Goal: Task Accomplishment & Management: Manage account settings

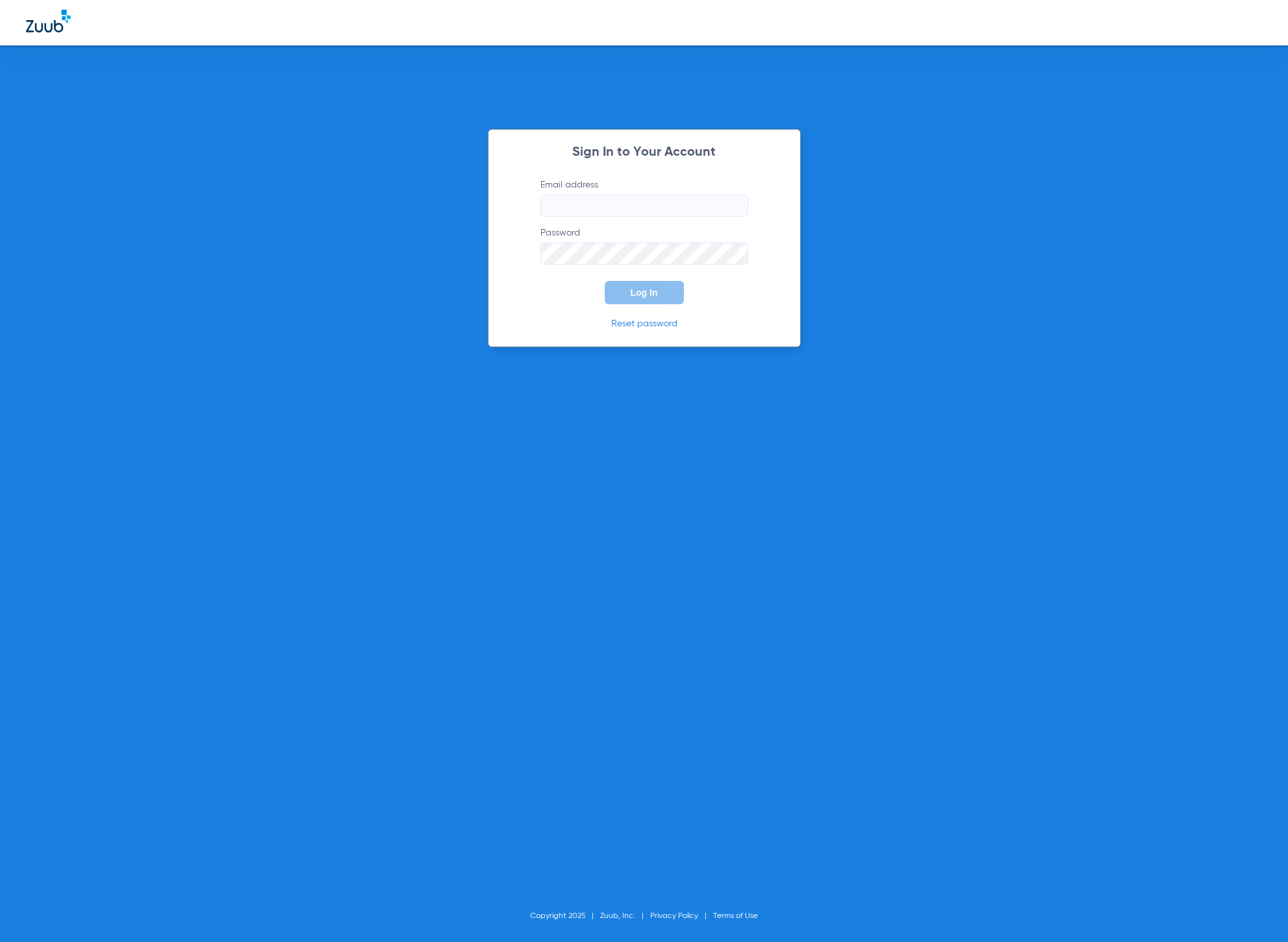
click at [613, 211] on input "Email address" at bounding box center [644, 206] width 208 height 22
type input "mandy@zuub.com"
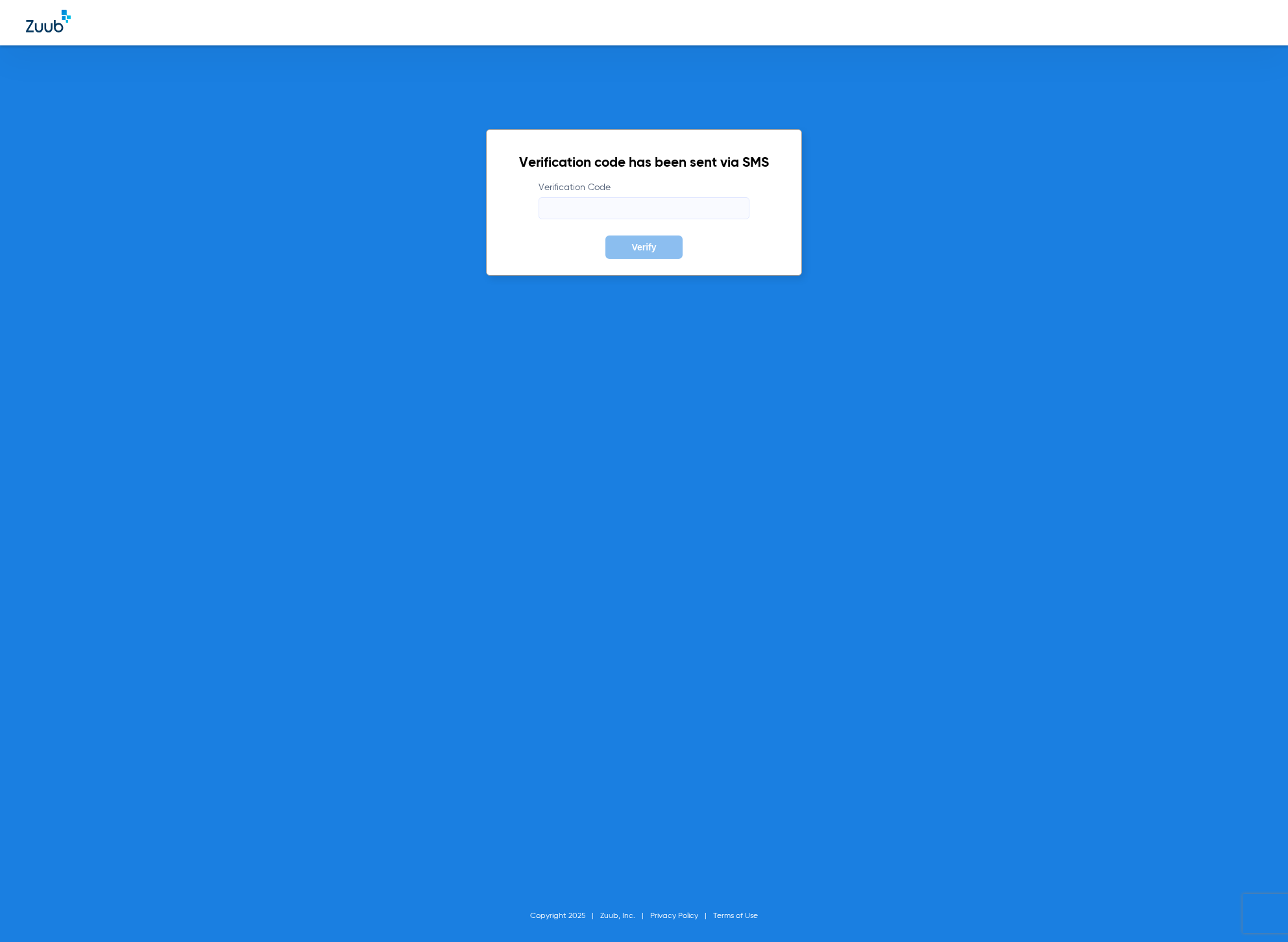
click at [579, 201] on input "Verification Code" at bounding box center [644, 208] width 211 height 22
type input "780064"
click at [605, 235] on button "Verify" at bounding box center [643, 247] width 77 height 23
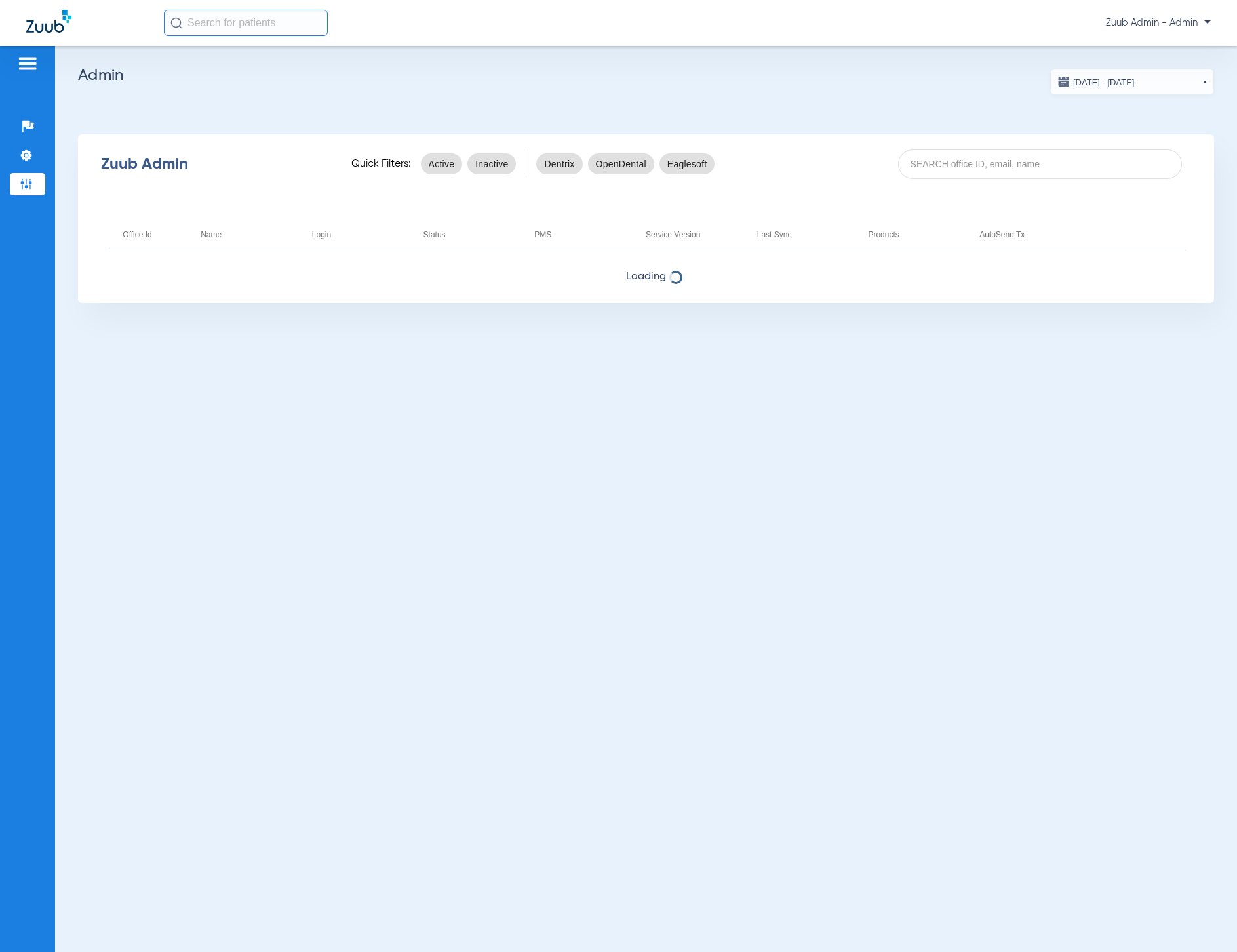
click at [952, 117] on app-admin-dashboard "07/18/2025 - 08/18/2025 Aug 2025 Su Mo Tu We Th Fr Sa 27 28 29 30 31 1 2 3 4 5 …" at bounding box center [646, 186] width 1136 height 234
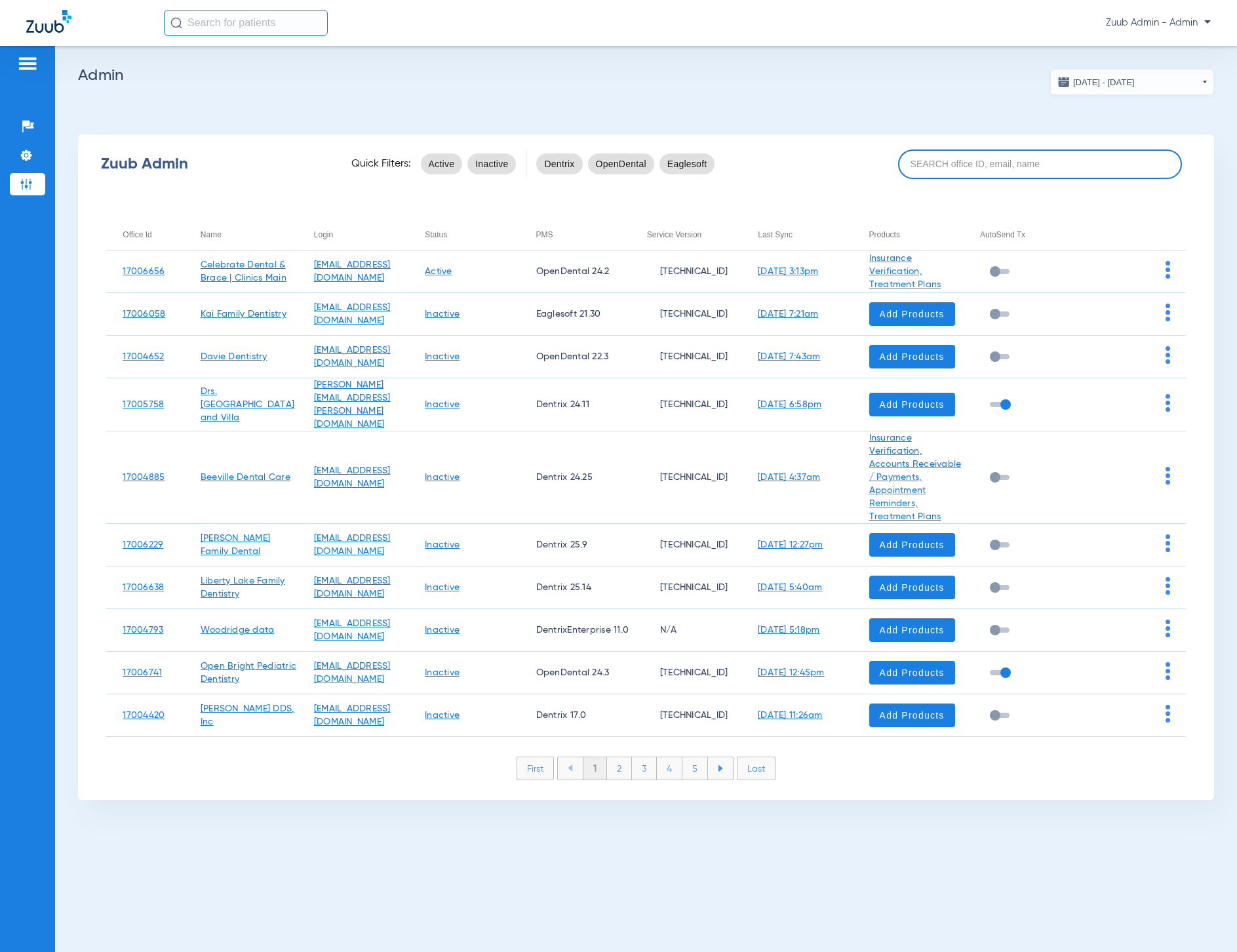
click at [948, 161] on input at bounding box center [1040, 164] width 284 height 29
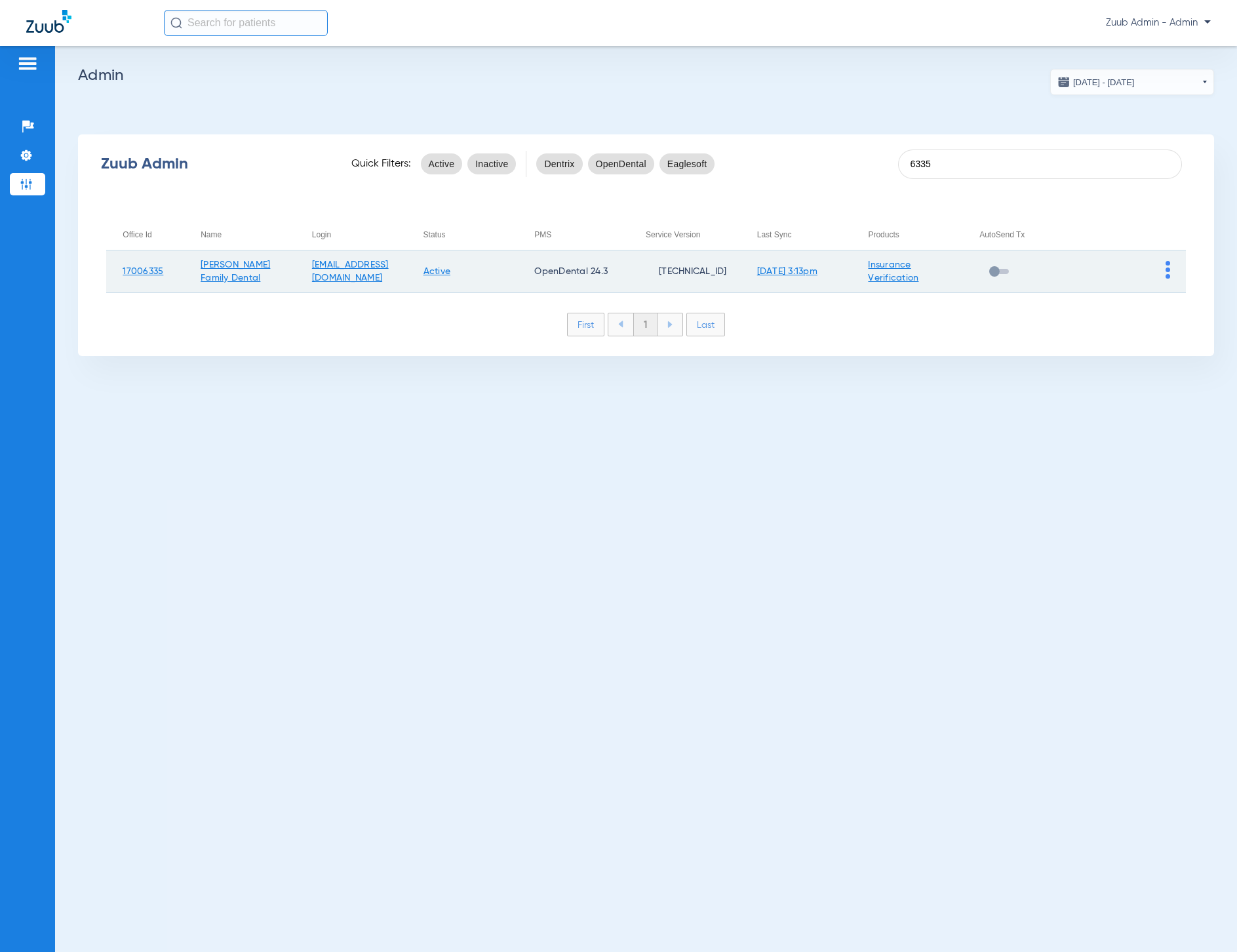
type input "6335"
click at [1167, 275] on img at bounding box center [1168, 269] width 5 height 17
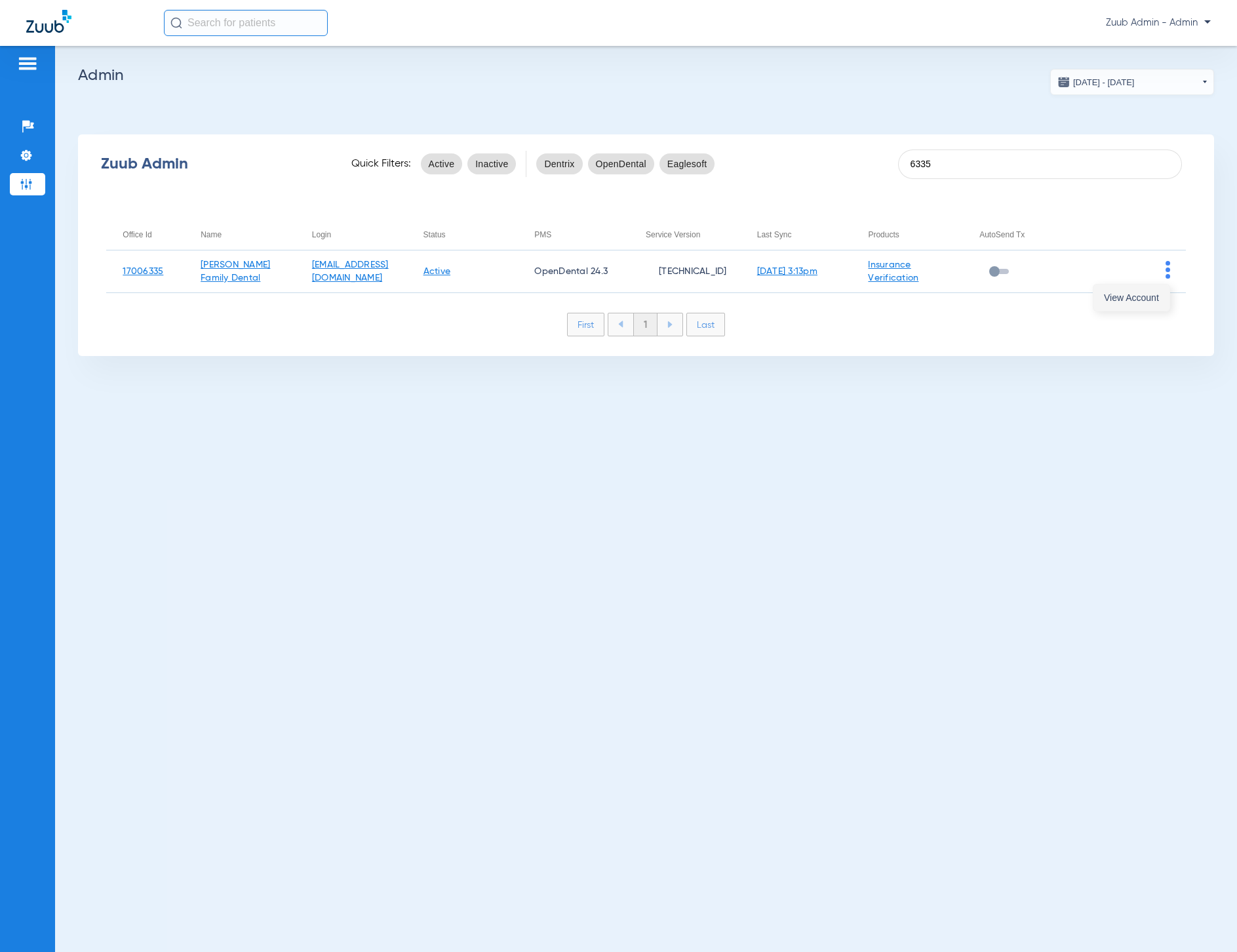
click at [1158, 294] on span "View Account" at bounding box center [1131, 297] width 55 height 9
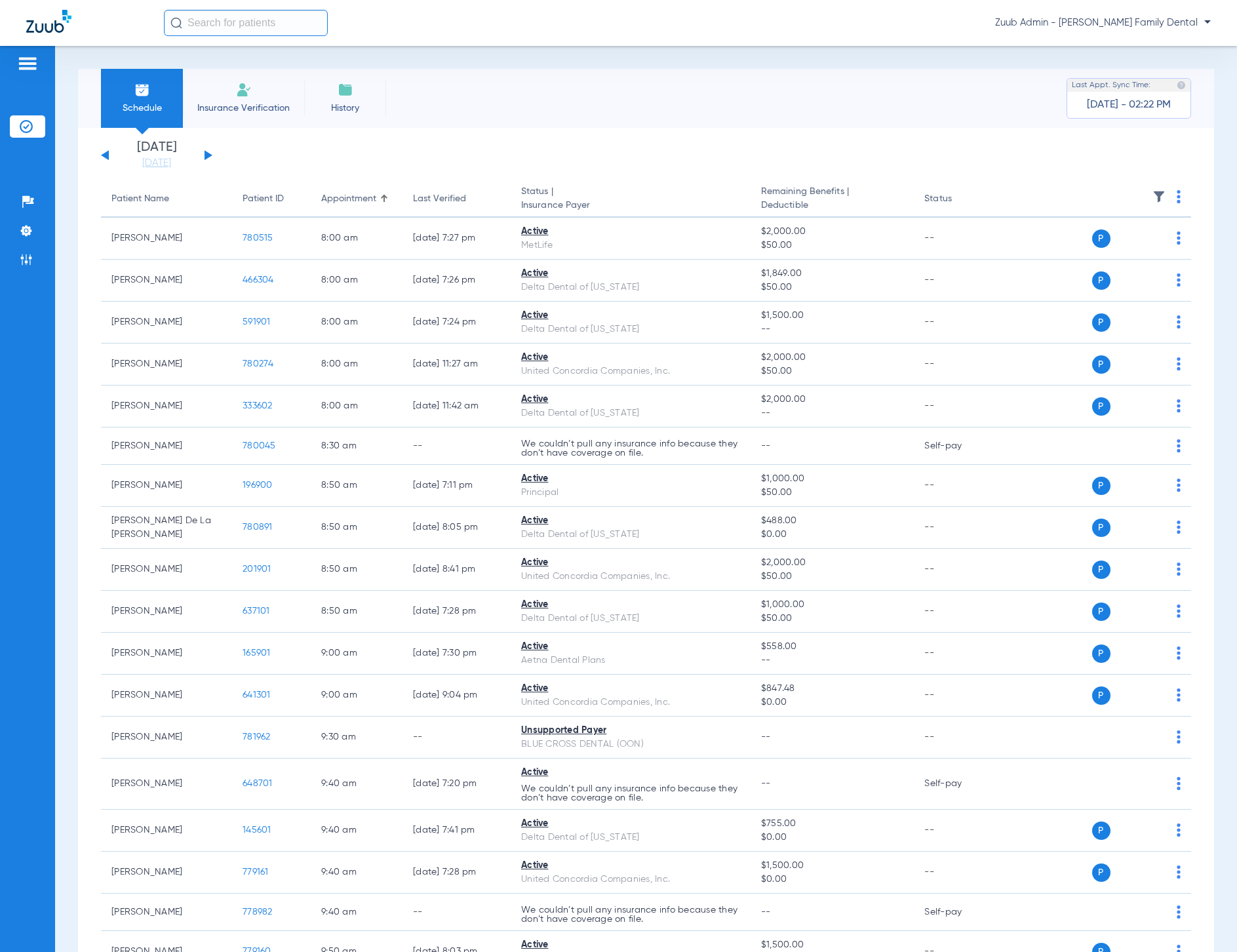
click at [524, 93] on div "Schedule Insurance Verification History Last Appt. Sync Time: [DATE] - 02:22 PM" at bounding box center [646, 98] width 1136 height 59
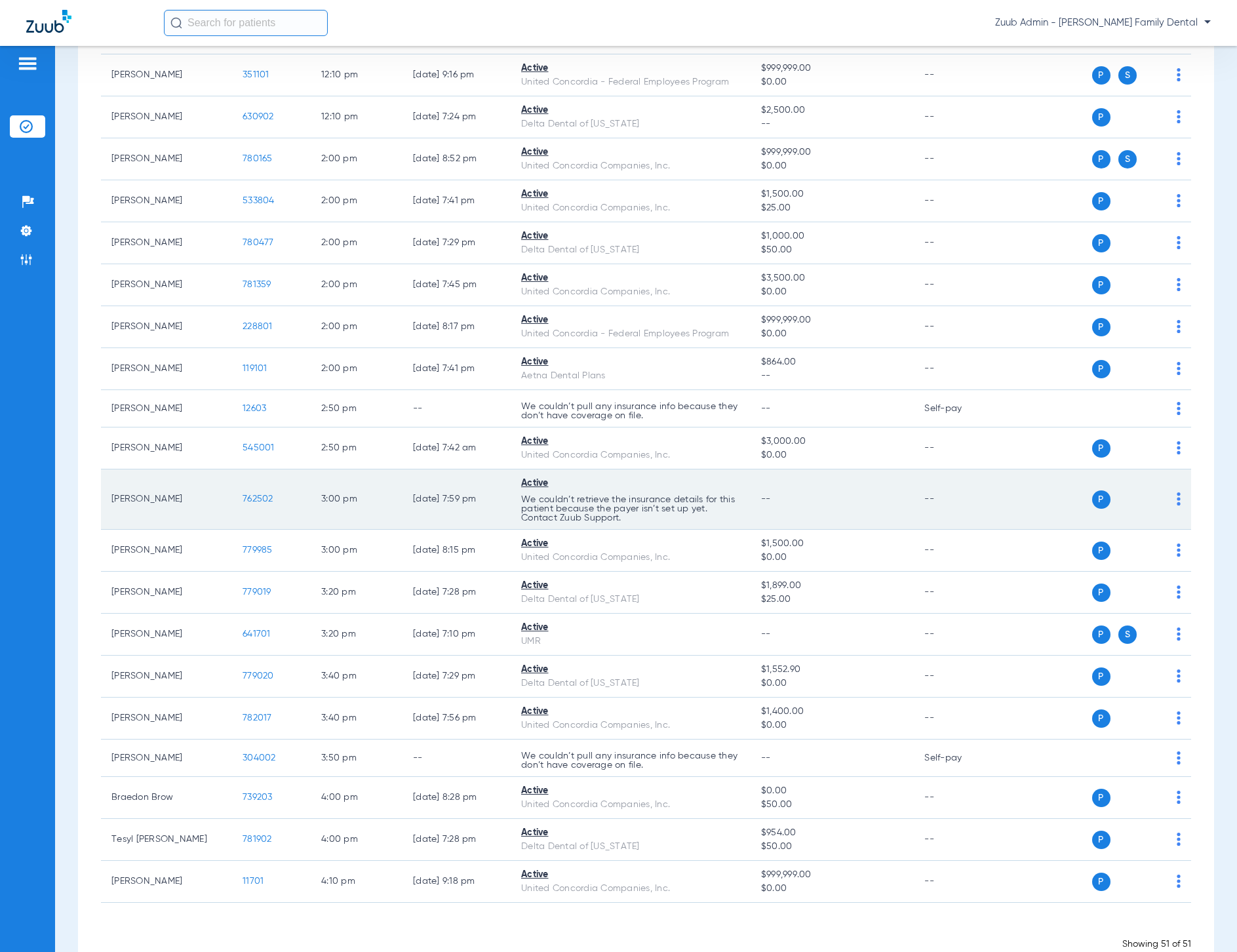
click at [258, 497] on span "762502" at bounding box center [258, 499] width 31 height 9
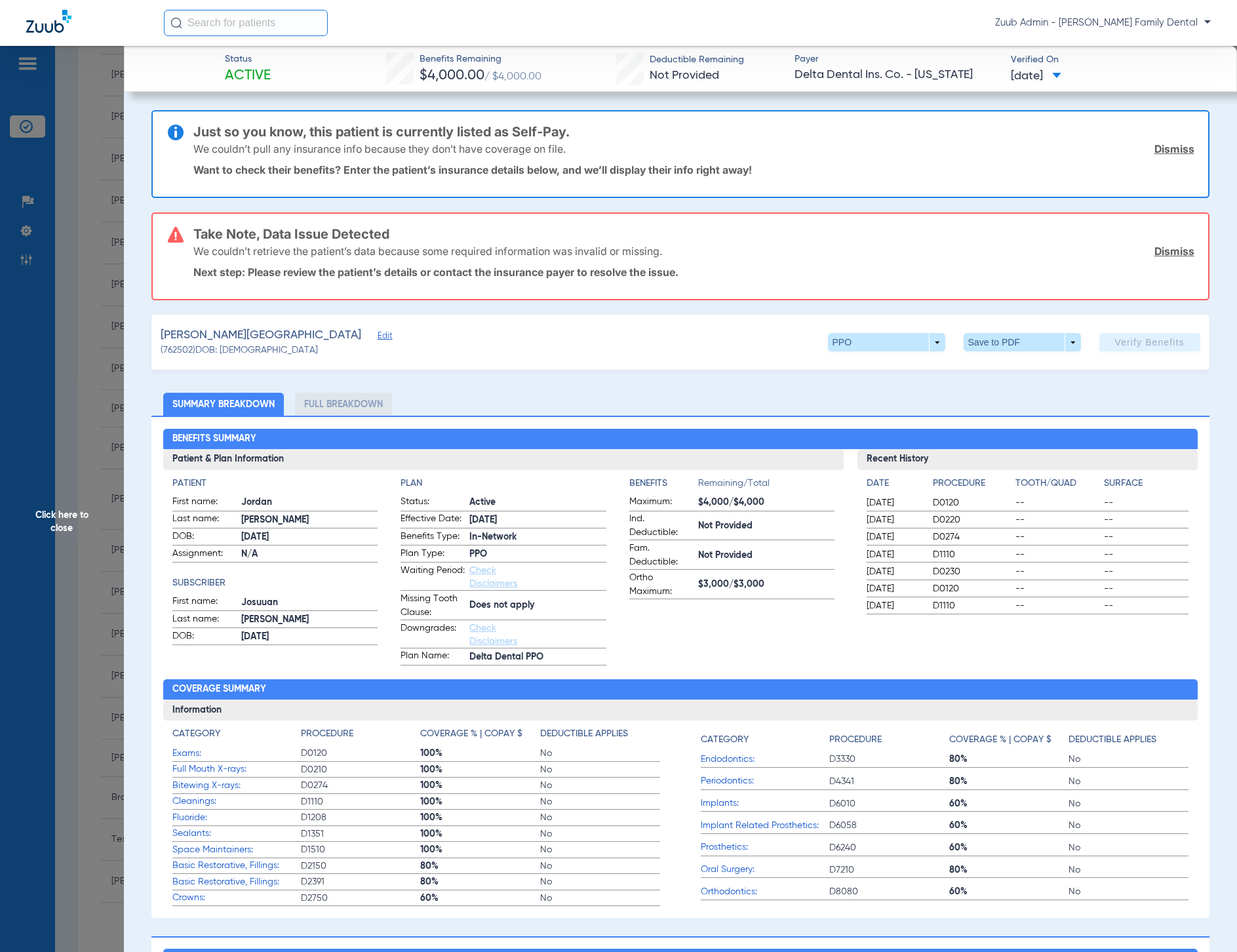
click at [378, 336] on span "Edit" at bounding box center [384, 338] width 12 height 13
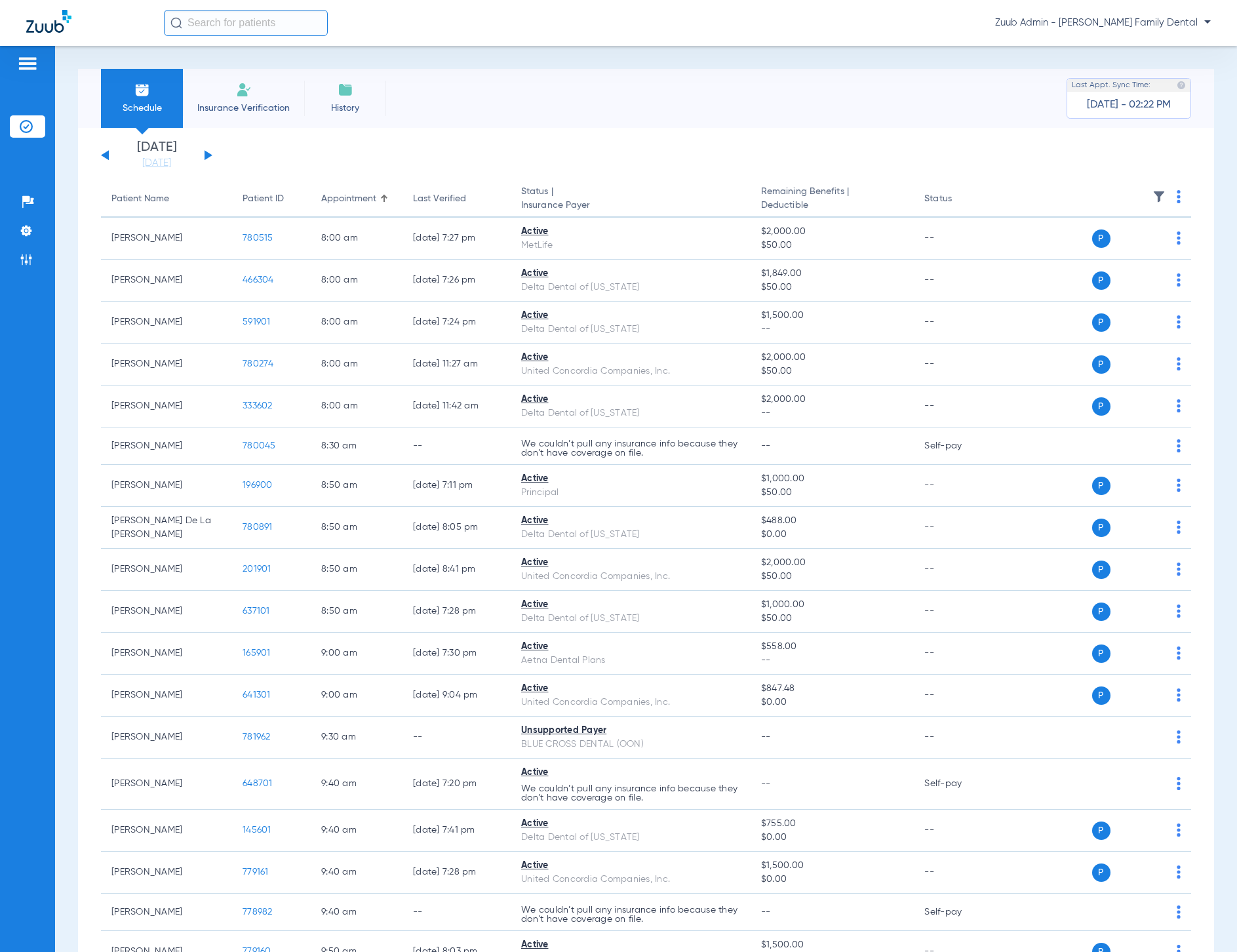
click at [796, 104] on div "Schedule Insurance Verification History Last Appt. Sync Time: [DATE] - 02:22 PM" at bounding box center [646, 98] width 1136 height 59
click at [780, 104] on div "Schedule Insurance Verification History Last Appt. Sync Time: [DATE] - 02:22 PM" at bounding box center [646, 98] width 1136 height 59
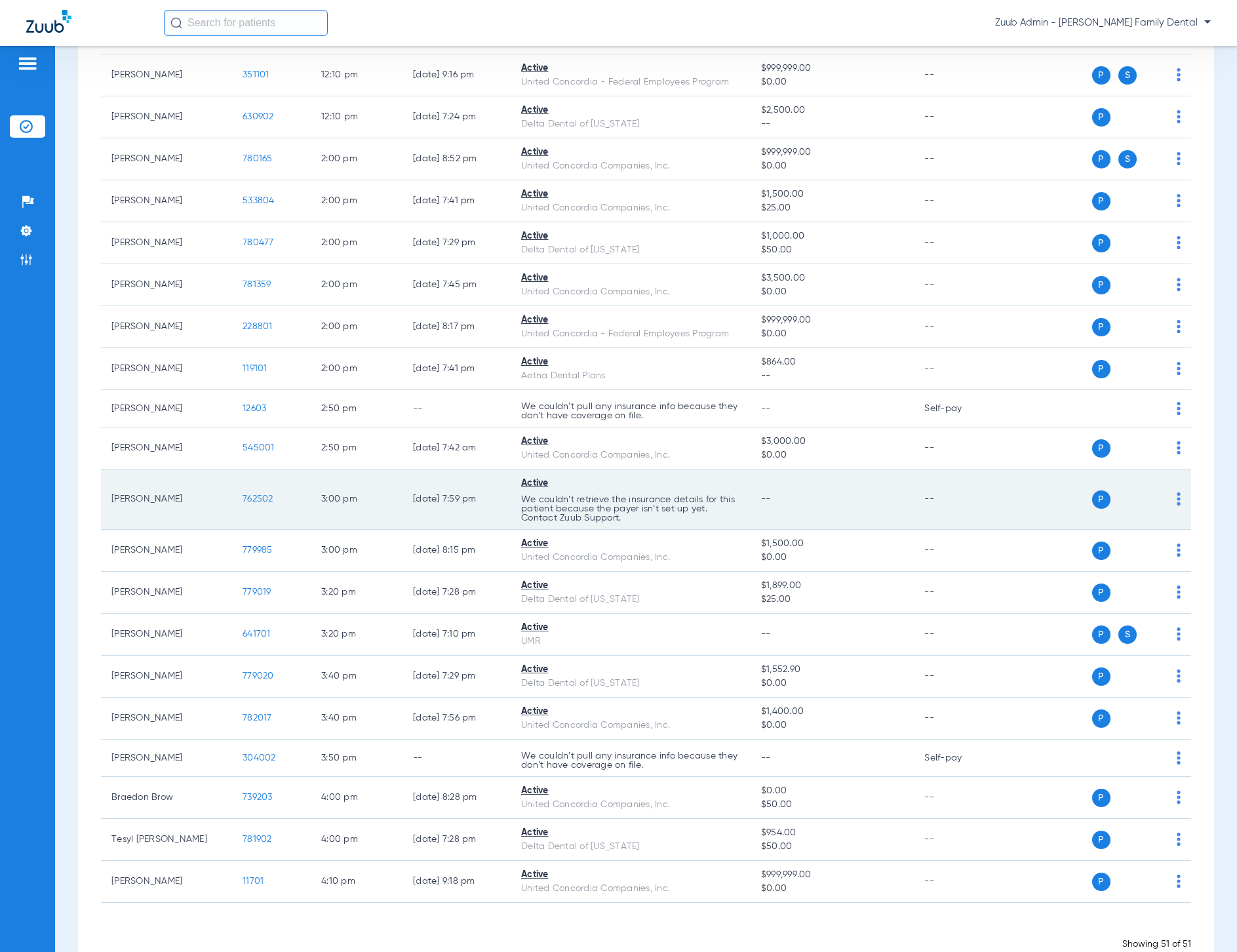
click at [250, 499] on span "762502" at bounding box center [258, 499] width 31 height 9
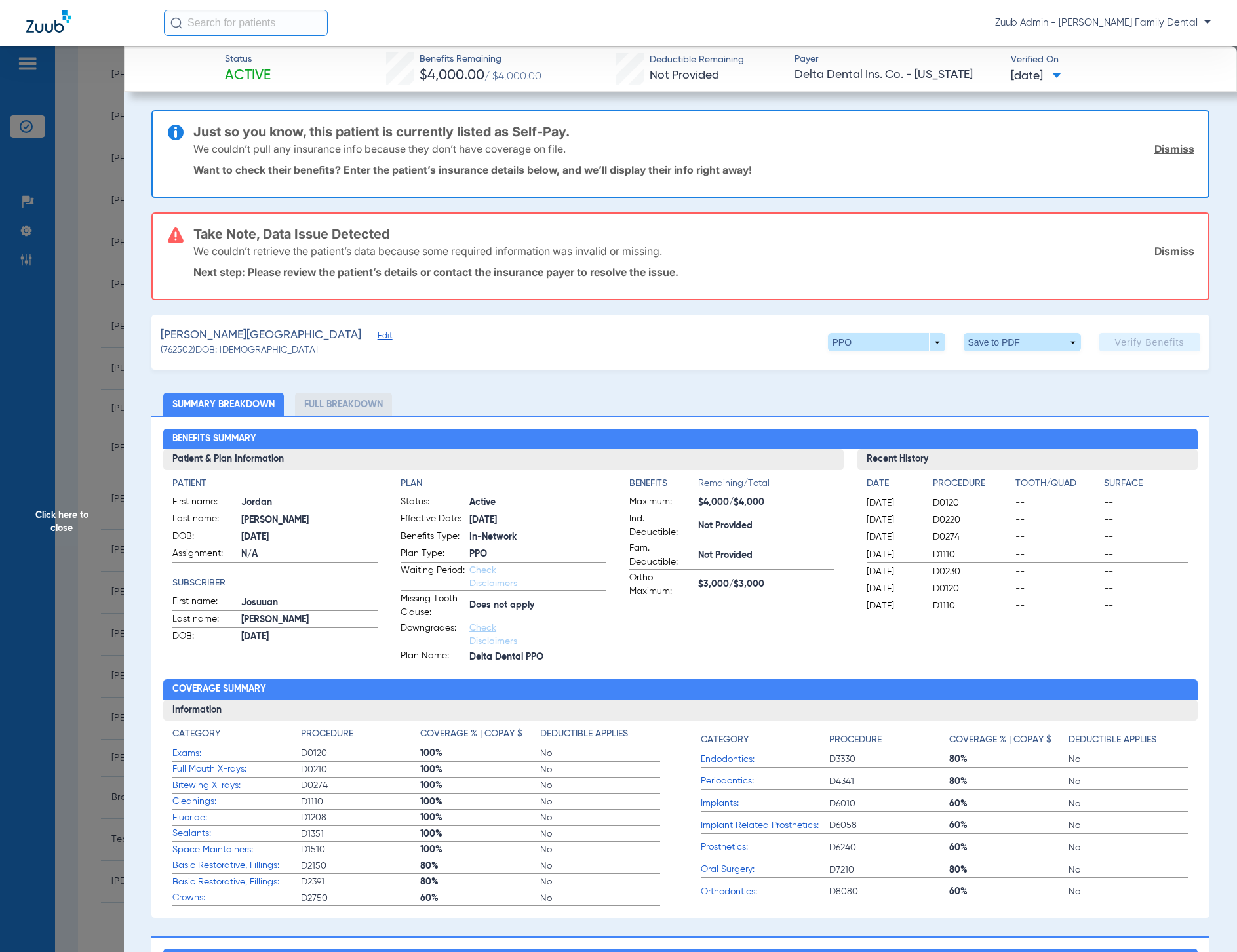
click at [378, 333] on span "Edit" at bounding box center [384, 338] width 12 height 13
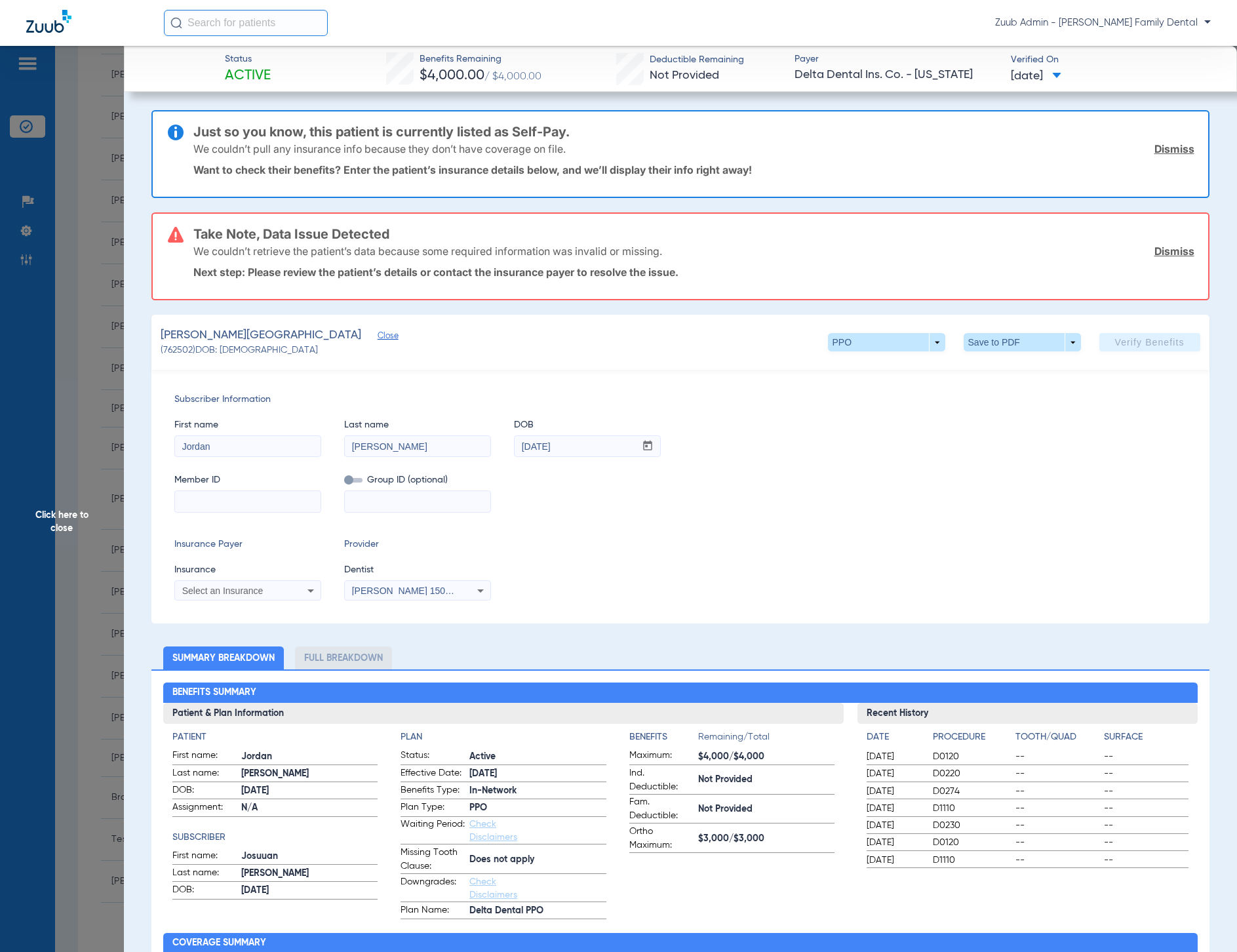
click at [324, 649] on li "Full Breakdown" at bounding box center [343, 658] width 97 height 23
click at [327, 663] on li "Full Breakdown" at bounding box center [343, 658] width 97 height 23
click at [378, 338] on span "Close" at bounding box center [384, 338] width 12 height 13
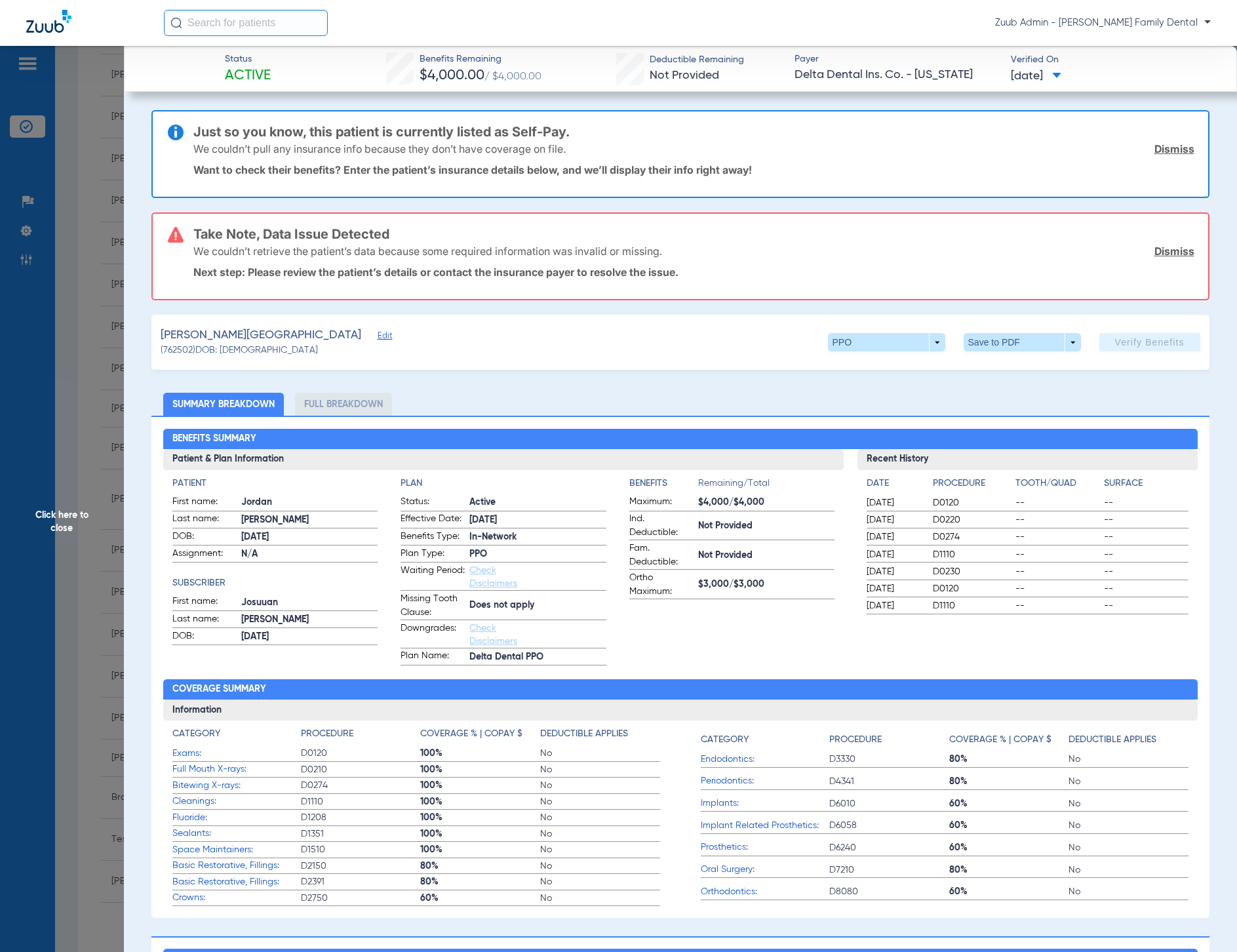
click at [312, 407] on li "Full Breakdown" at bounding box center [343, 404] width 97 height 23
click at [1061, 73] on span at bounding box center [1056, 76] width 9 height 7
click at [607, 381] on div at bounding box center [618, 476] width 1237 height 952
click at [65, 314] on span "Click here to close" at bounding box center [62, 522] width 124 height 952
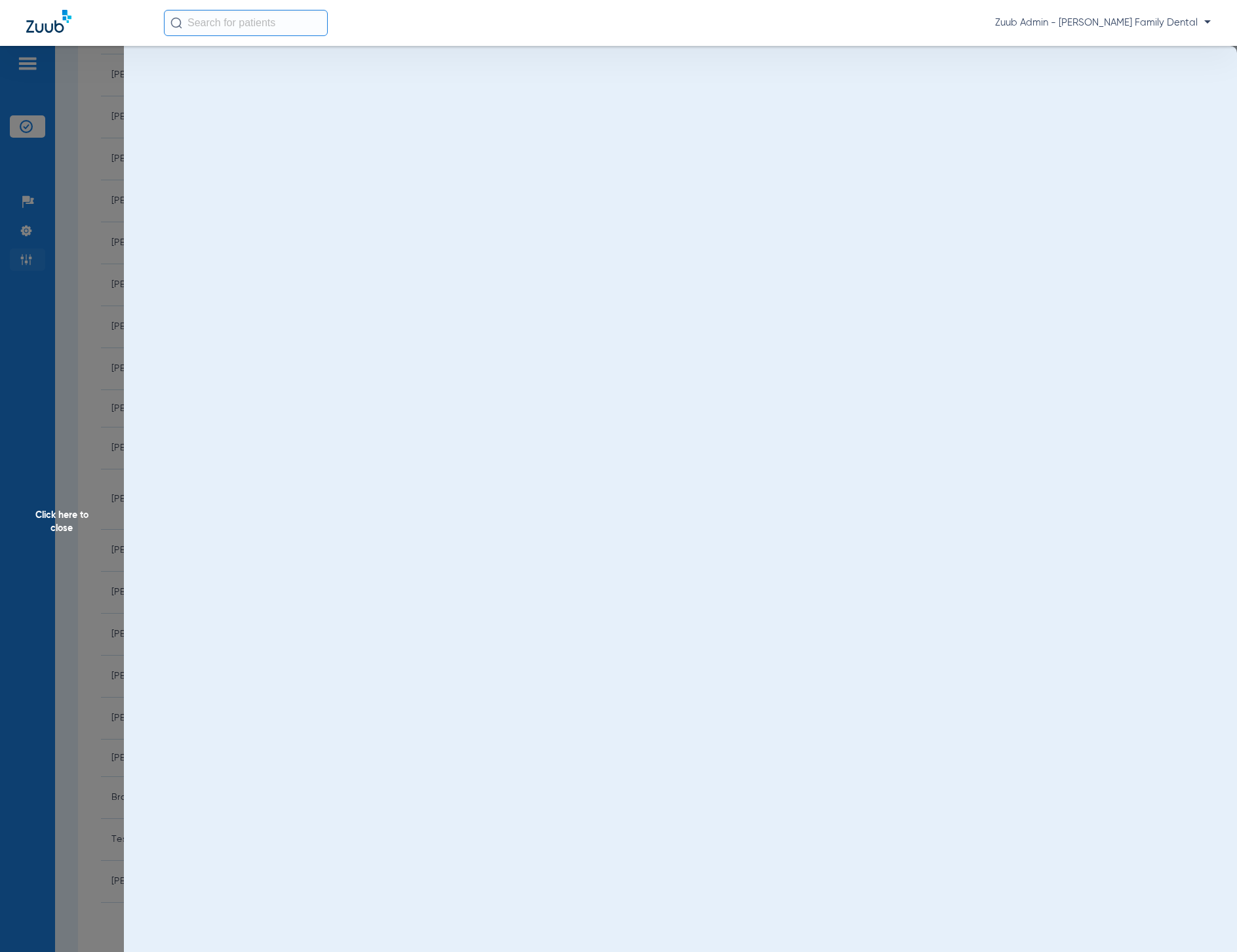
click at [27, 254] on img at bounding box center [26, 259] width 13 height 13
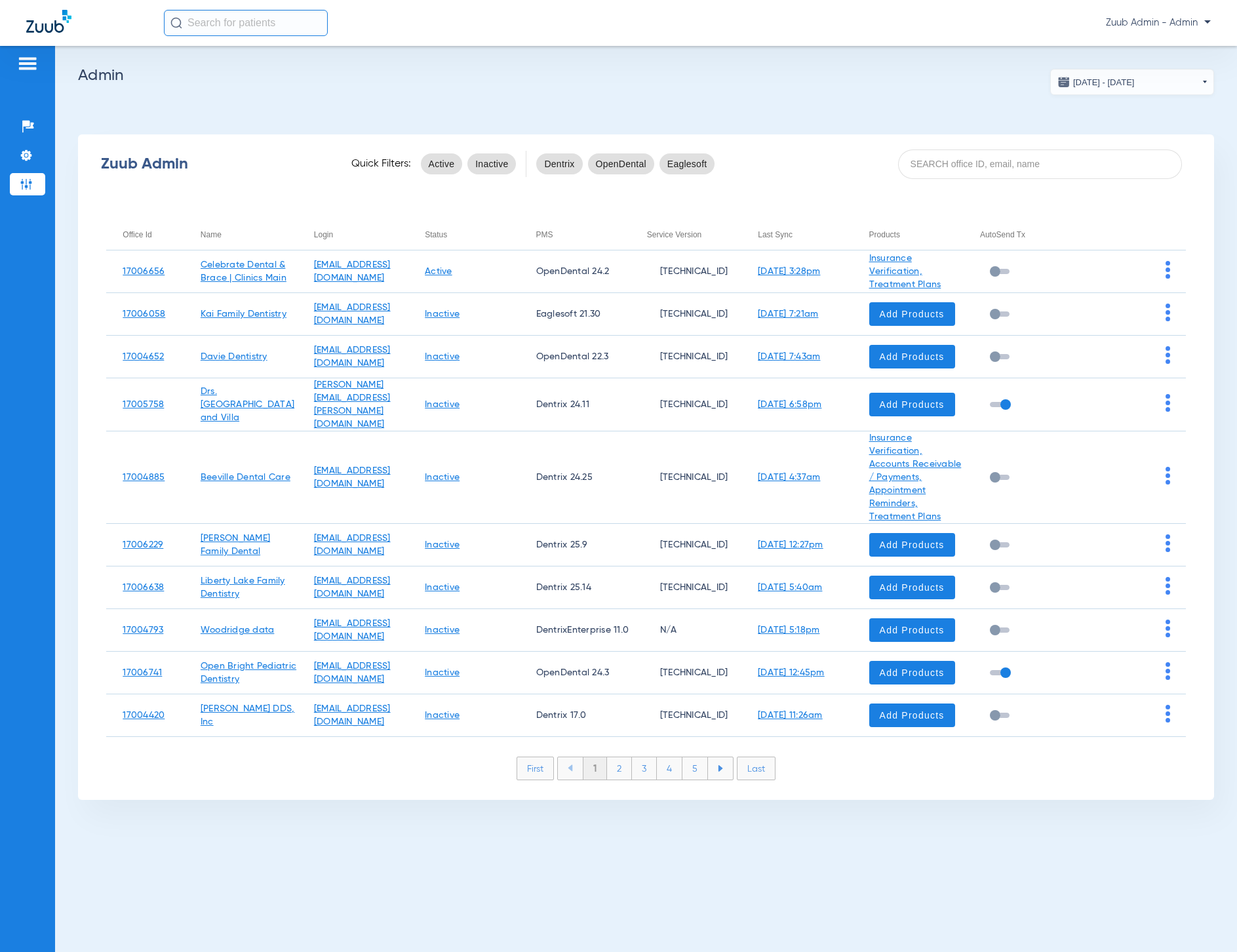
click at [914, 86] on app-admin-dashboard "[DATE] - [DATE] [DATE] Su Mo Tu We Th Fr Sa 27 28 29 30 31 1 2 3 4 5 6 7 8 9 10…" at bounding box center [646, 435] width 1136 height 731
click at [1075, 163] on input at bounding box center [1040, 164] width 284 height 29
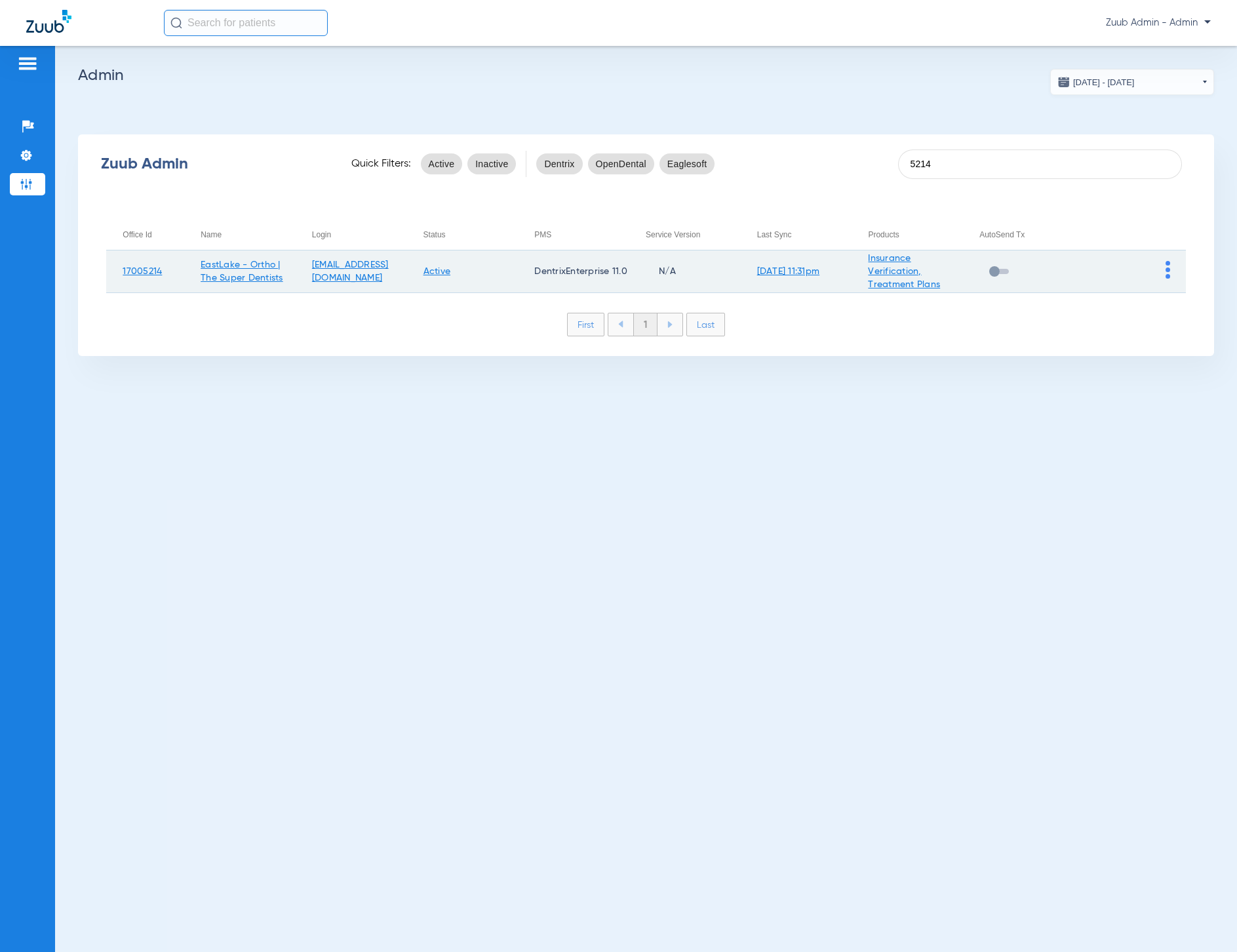
type input "5214"
click at [1167, 275] on img at bounding box center [1168, 269] width 5 height 17
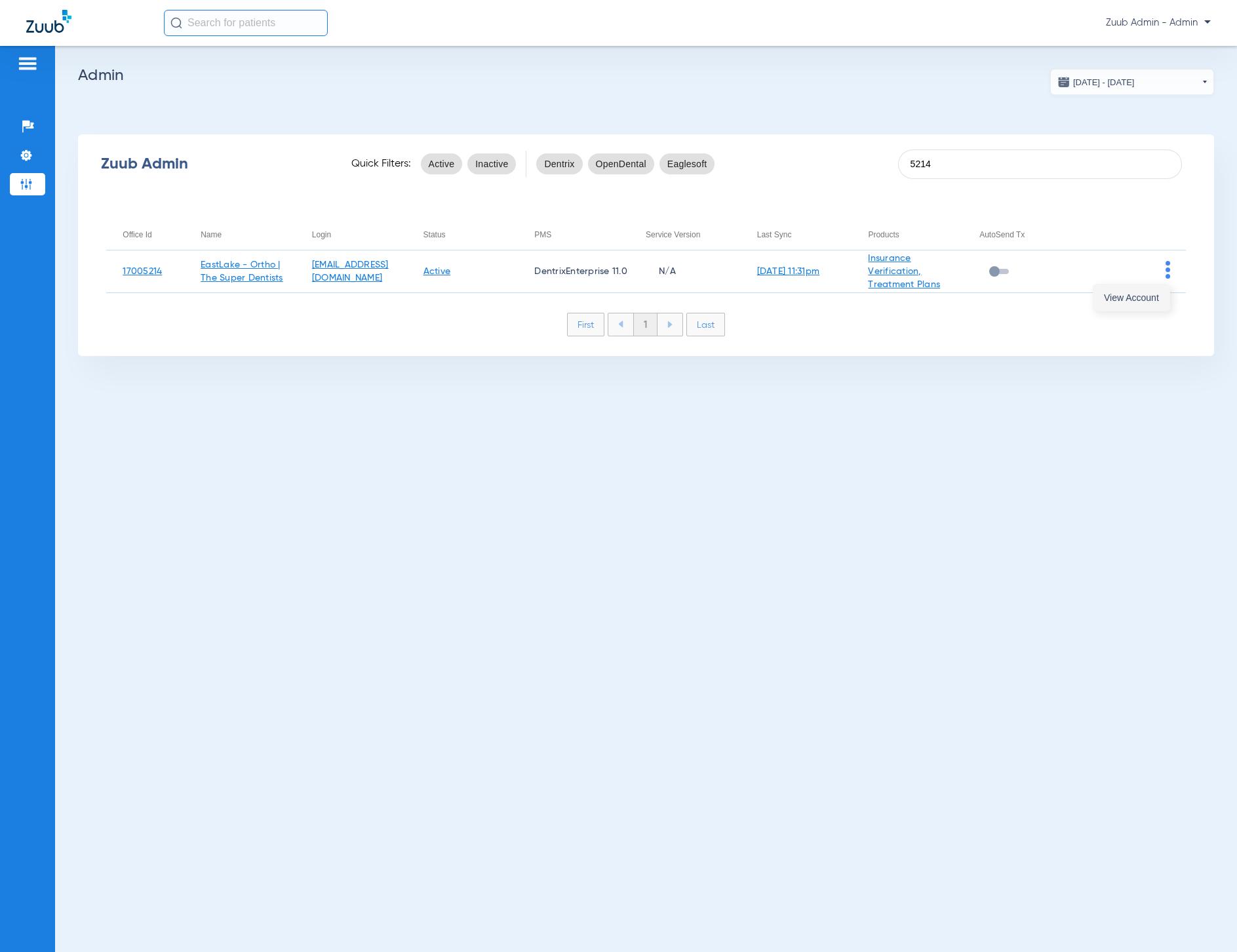
click at [1153, 301] on span "View Account" at bounding box center [1131, 297] width 55 height 9
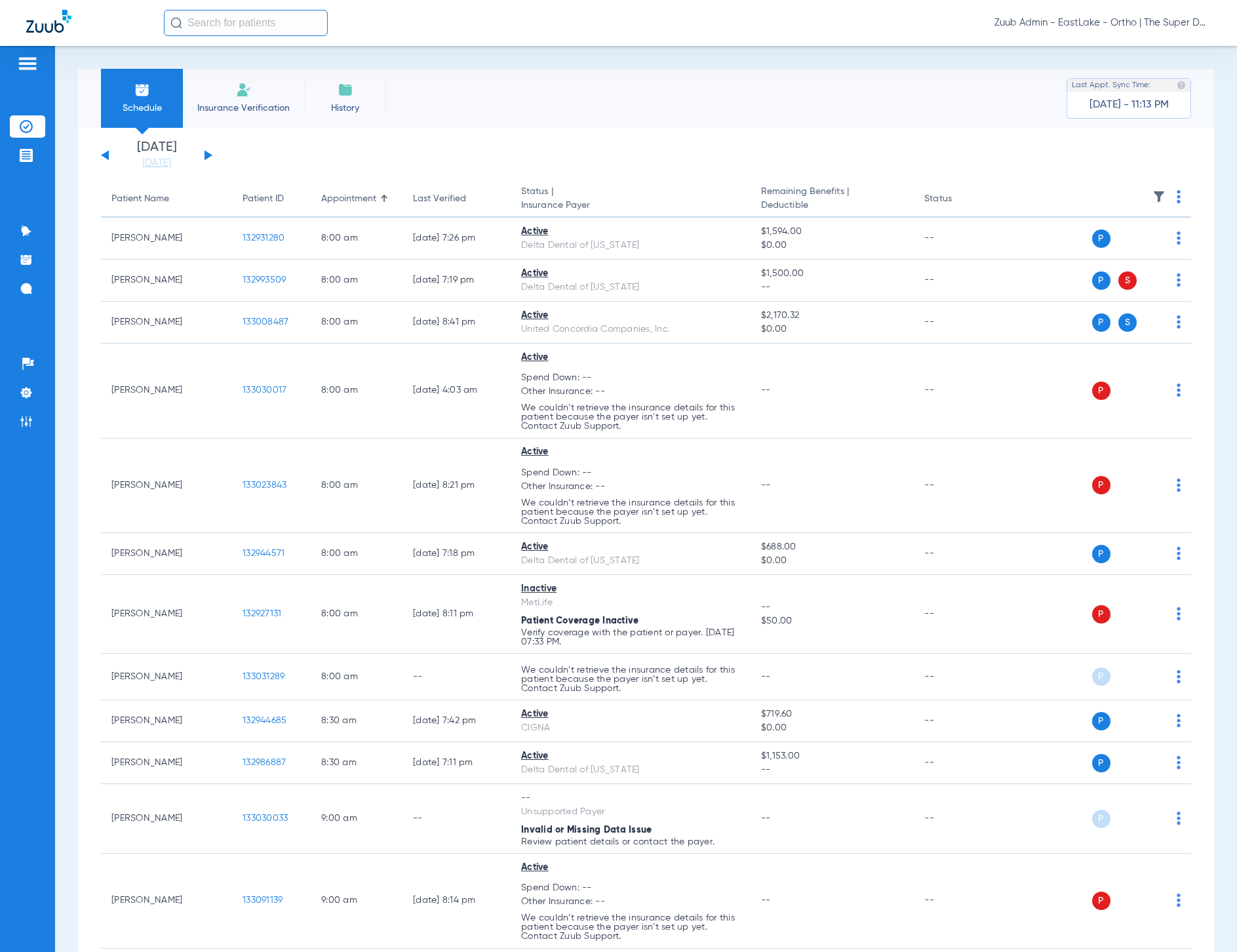
click at [243, 29] on input "text" at bounding box center [245, 23] width 164 height 27
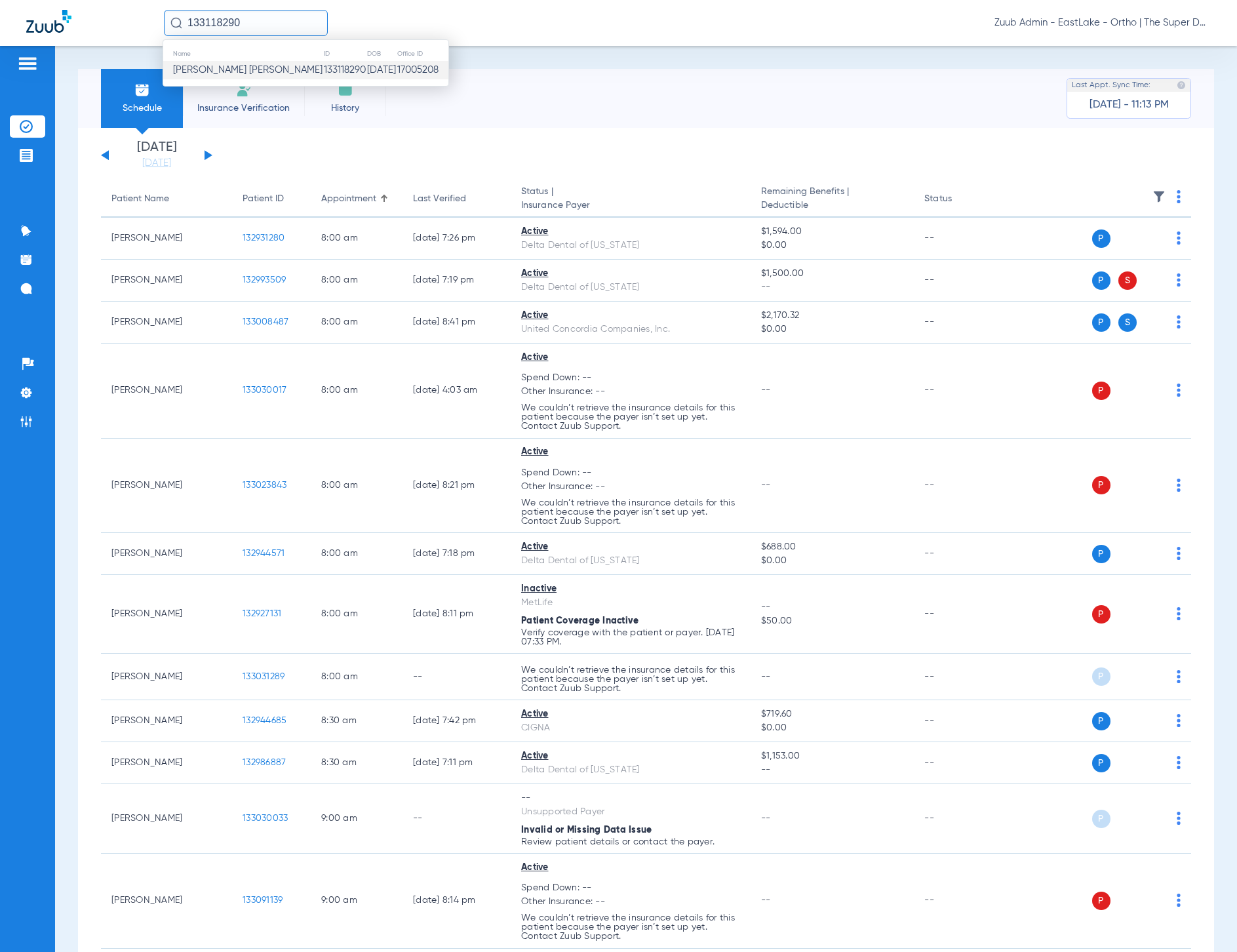
type input "133118290"
click at [227, 75] on td "[PERSON_NAME] [PERSON_NAME]" at bounding box center [243, 70] width 160 height 18
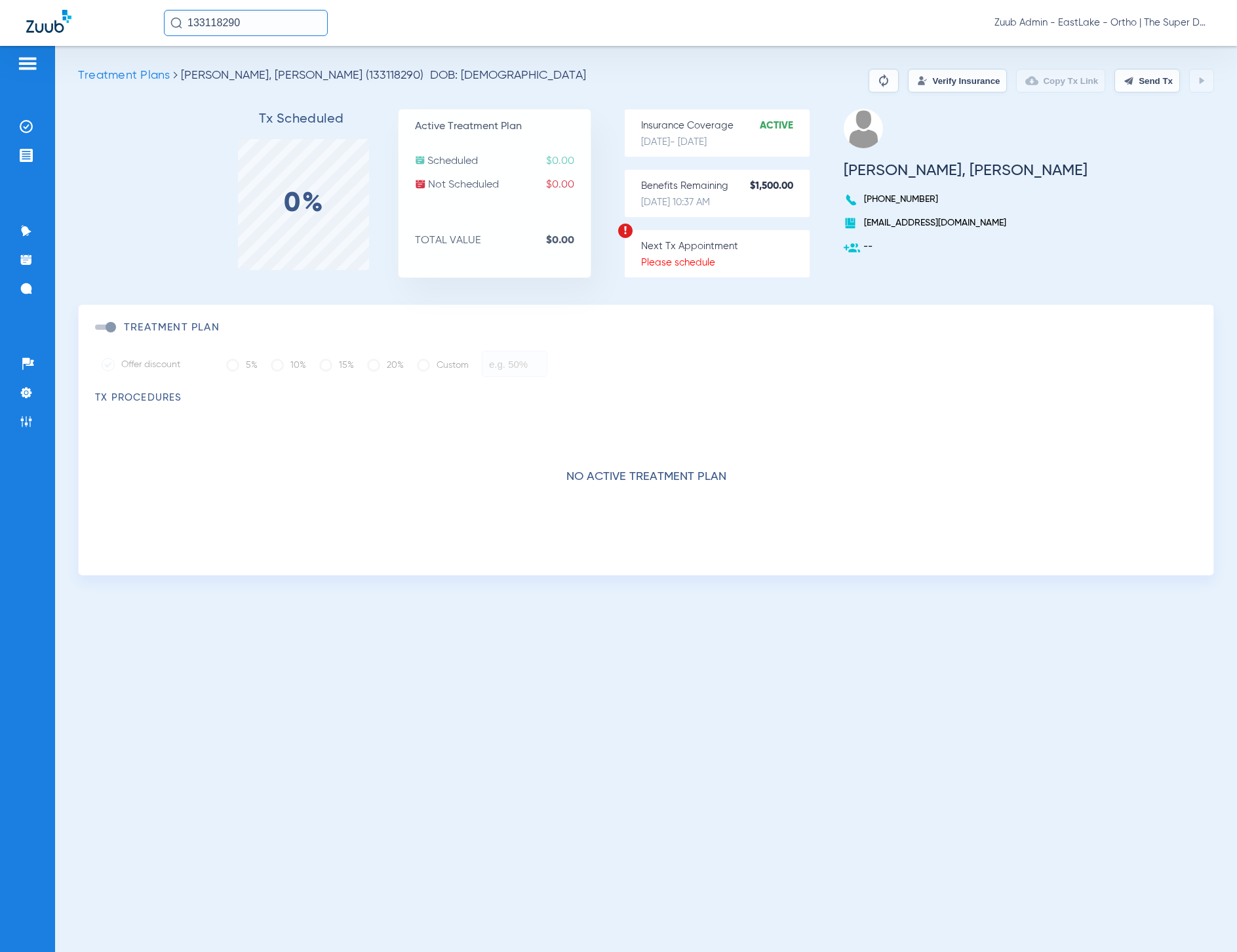
click at [990, 75] on button "Verify Insurance" at bounding box center [957, 81] width 99 height 24
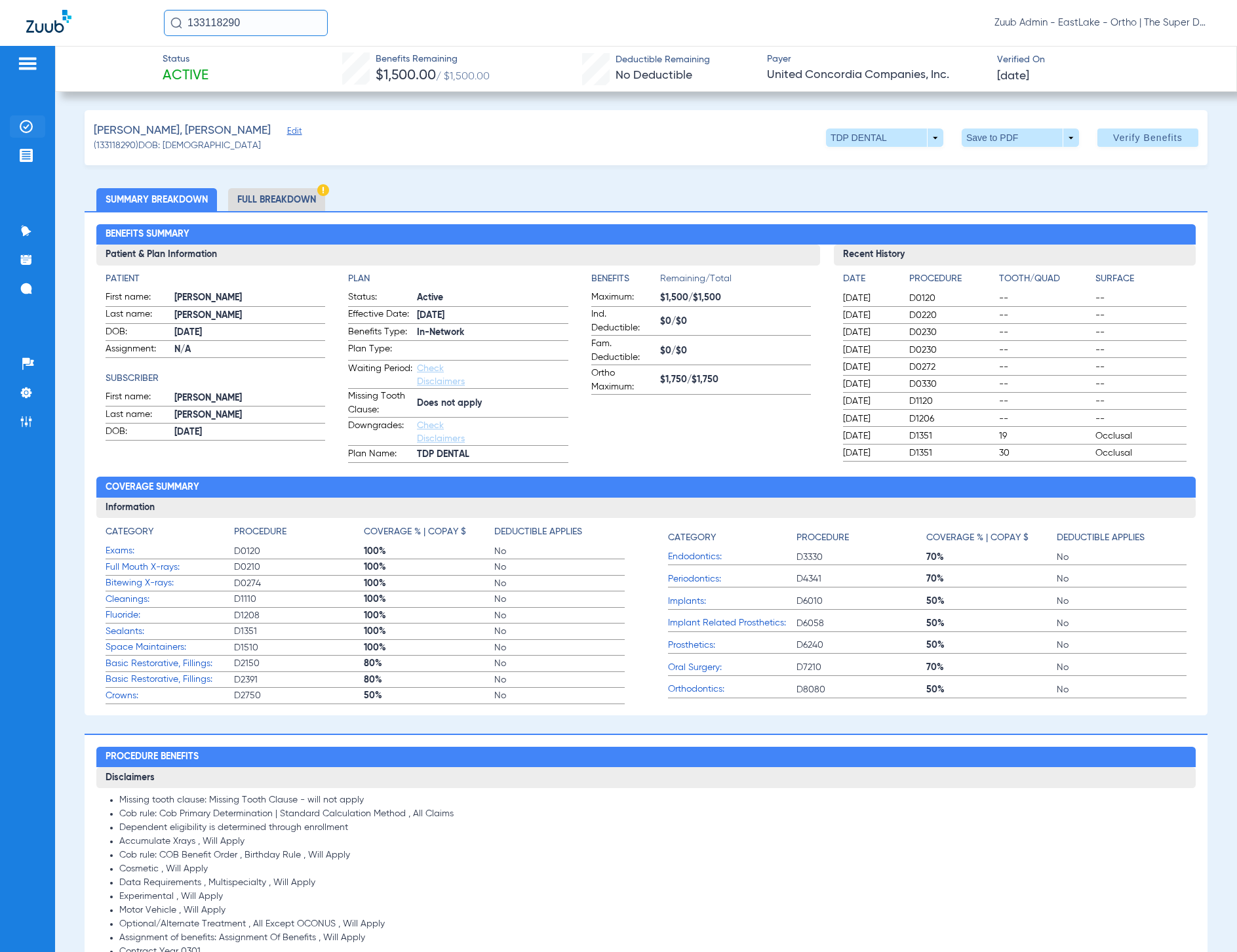
click at [33, 118] on li "Insurance Verification" at bounding box center [27, 126] width 36 height 22
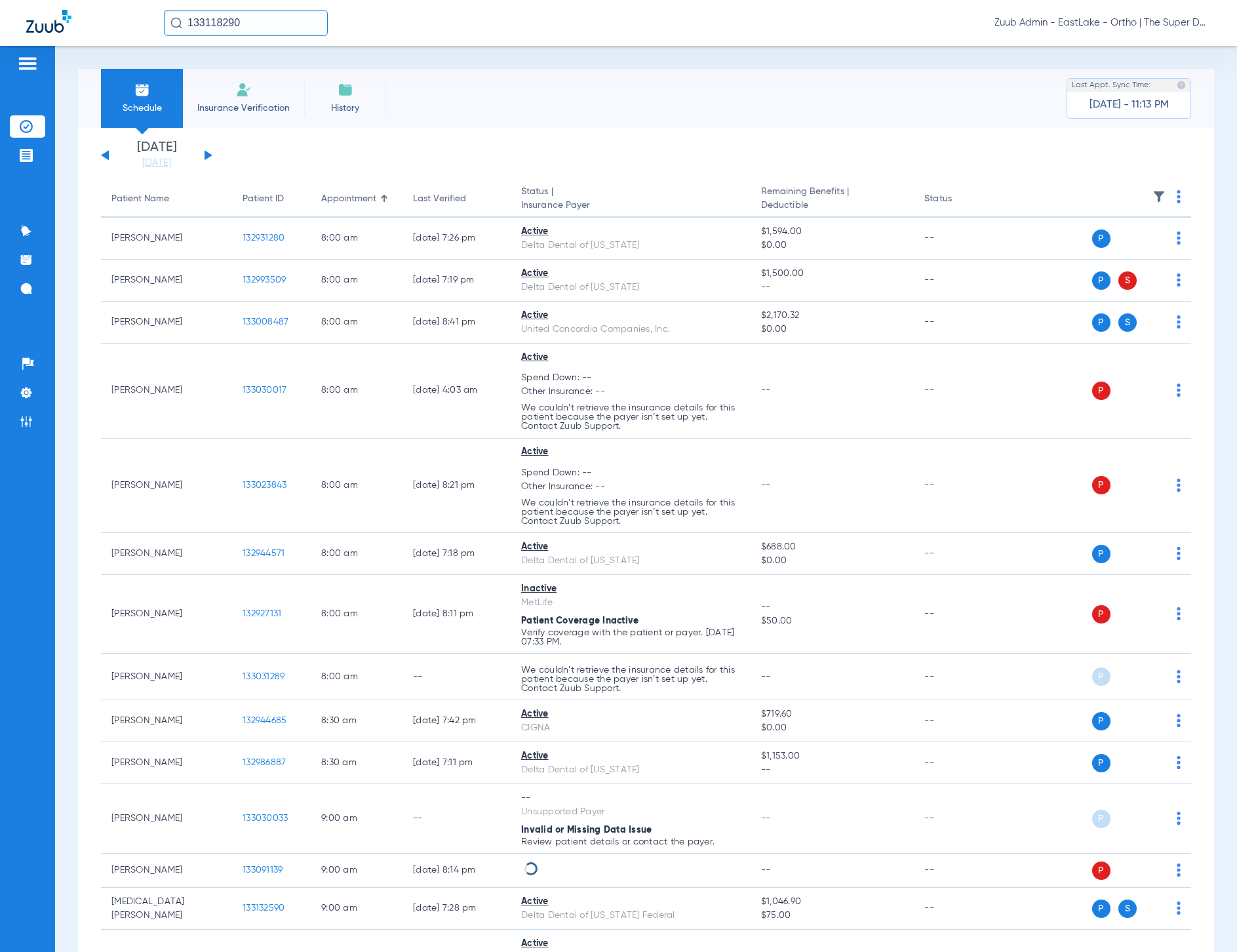
click at [106, 158] on button at bounding box center [105, 155] width 8 height 10
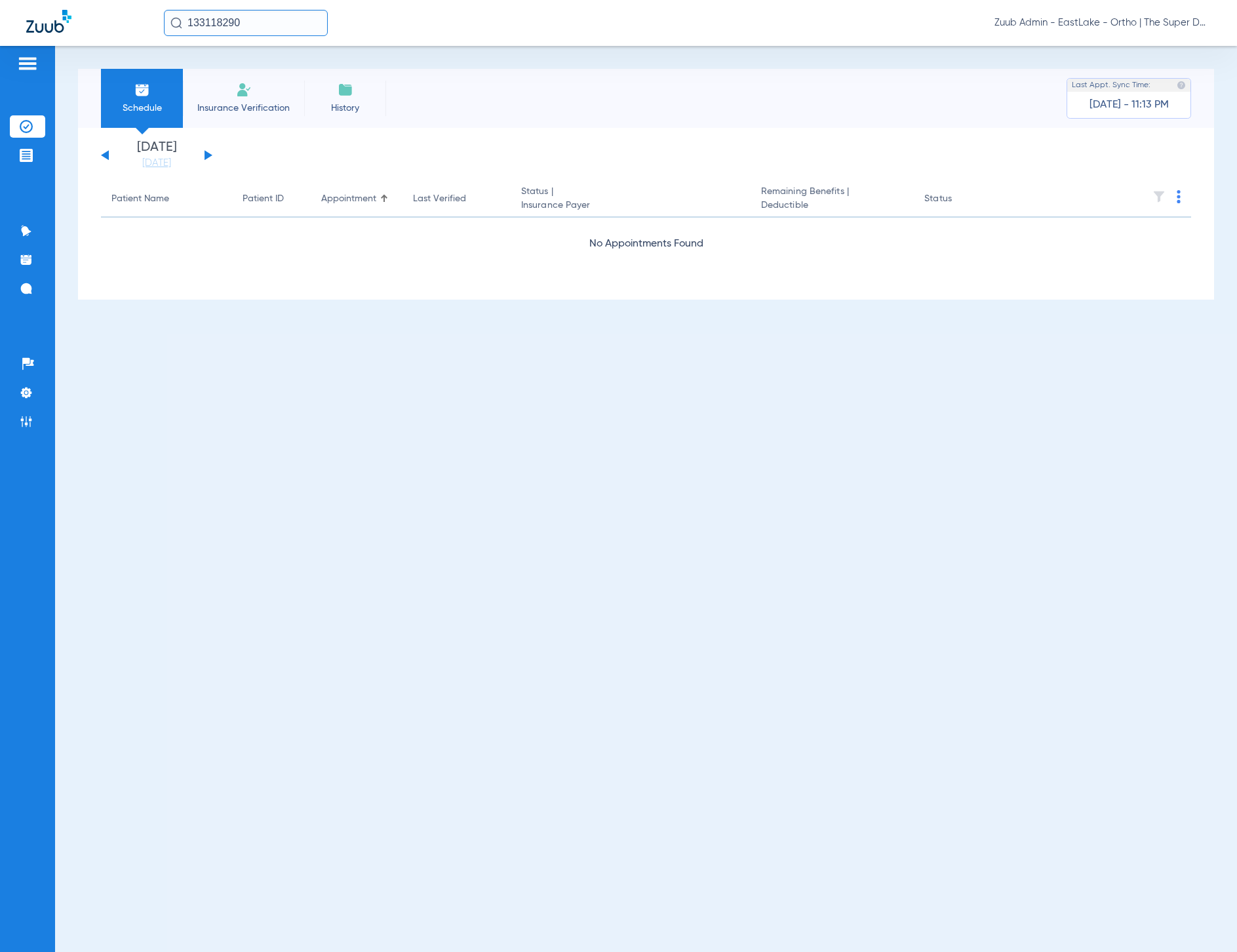
click at [103, 157] on div "[DATE] [DATE] [DATE] [DATE] [DATE] [DATE] [DATE] [DATE] [DATE] [DATE] [DATE] [D…" at bounding box center [157, 155] width 112 height 29
click at [109, 156] on div "[DATE] [DATE] [DATE] [DATE] [DATE] [DATE] [DATE] [DATE] [DATE] [DATE] [DATE] [D…" at bounding box center [157, 155] width 112 height 29
click at [105, 156] on button at bounding box center [105, 155] width 8 height 10
click at [138, 159] on link "[DATE]" at bounding box center [156, 163] width 79 height 13
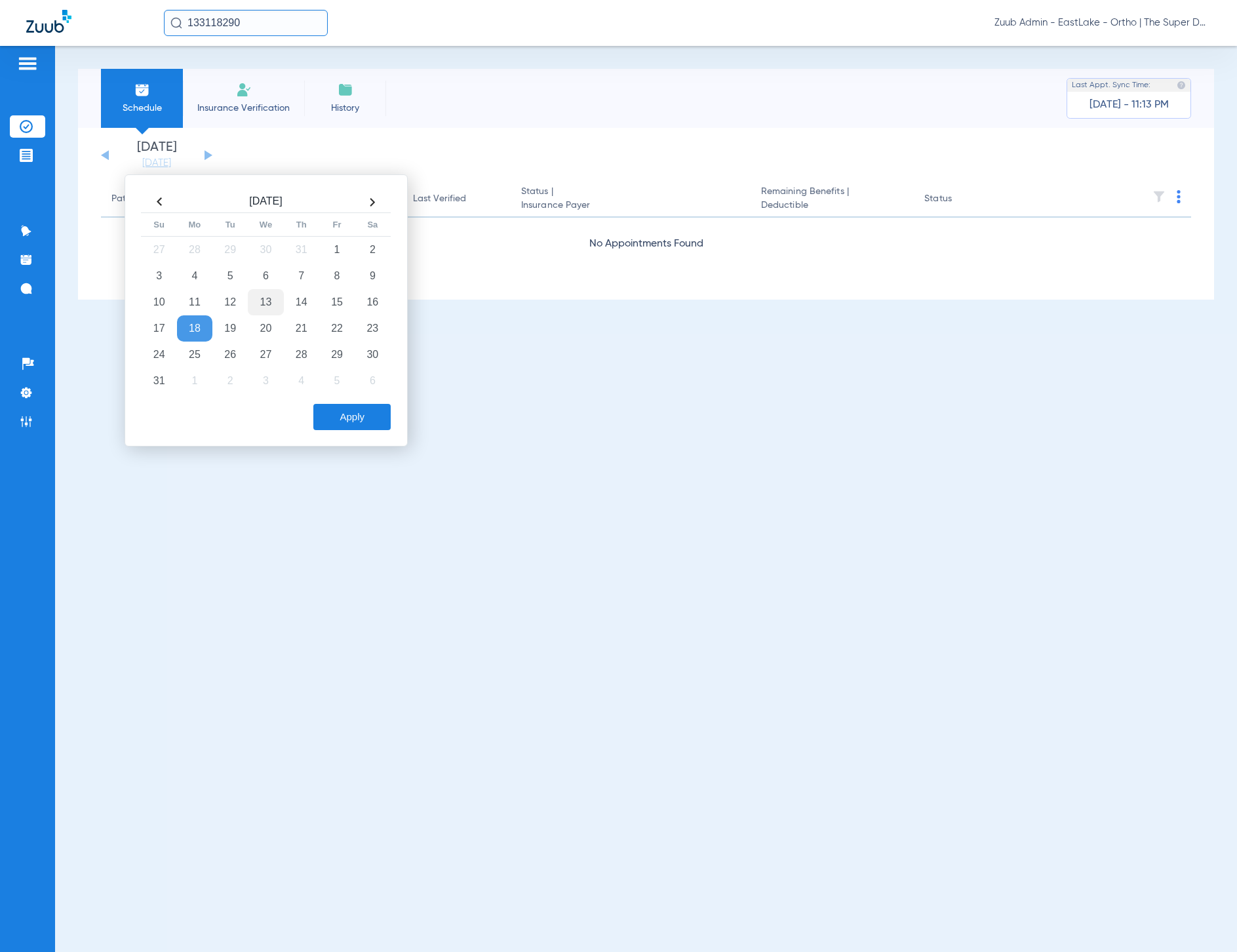
click at [275, 301] on td "13" at bounding box center [265, 303] width 36 height 27
click at [367, 418] on button "Apply" at bounding box center [351, 417] width 77 height 27
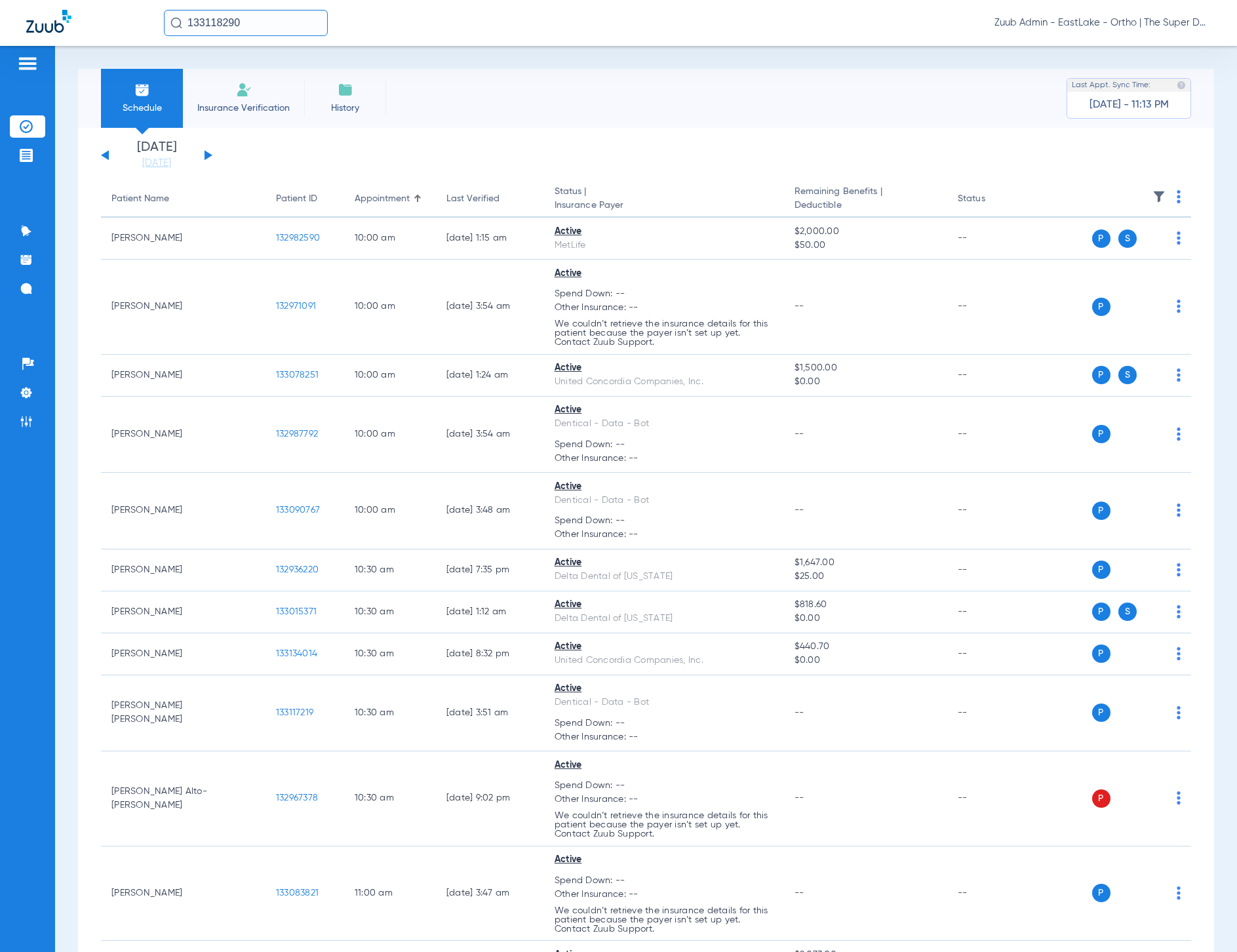
click at [619, 113] on div "Schedule Insurance Verification History Last Appt. Sync Time: [DATE] - 11:13 PM" at bounding box center [646, 98] width 1136 height 59
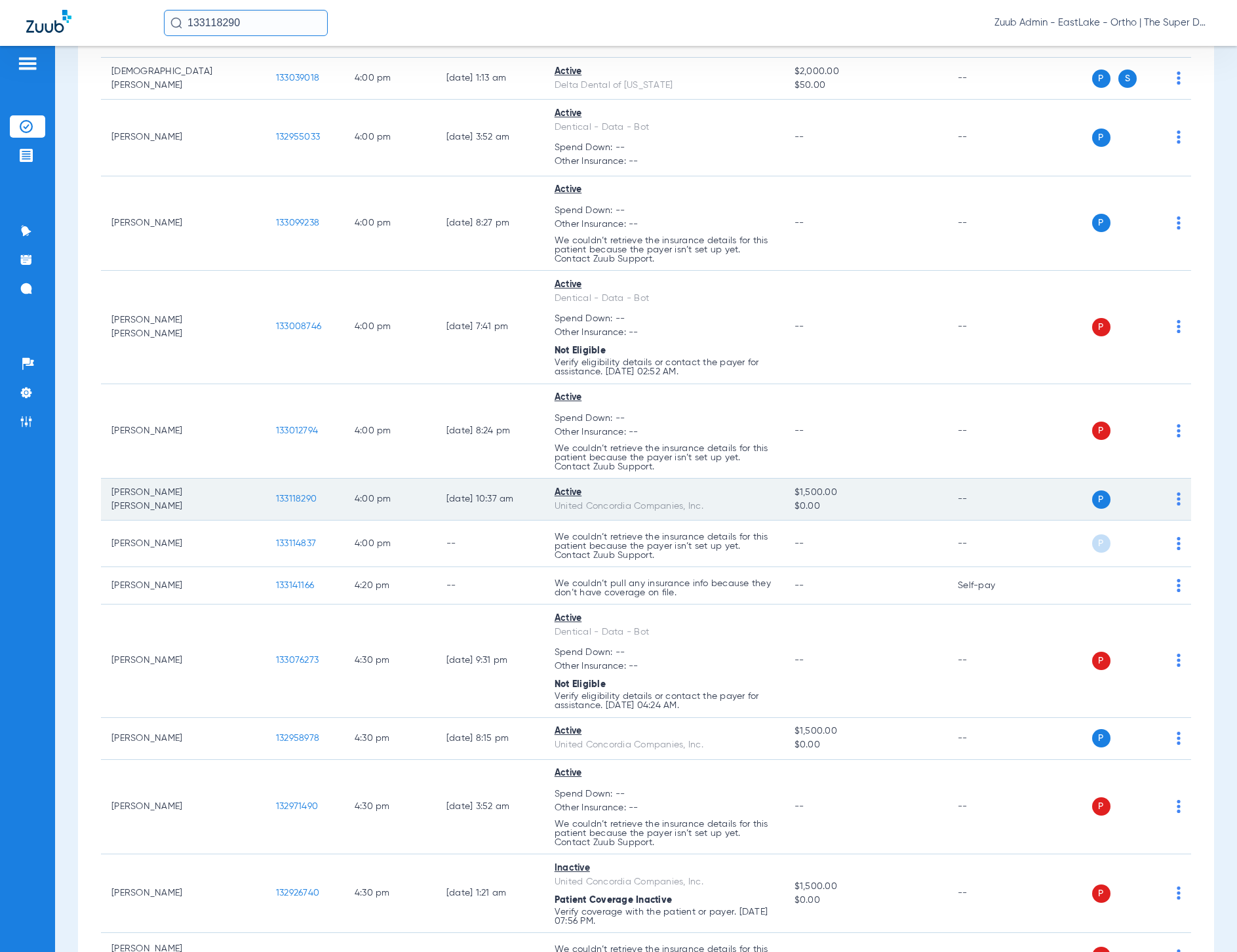
click at [276, 496] on span "133118290" at bounding box center [296, 499] width 40 height 9
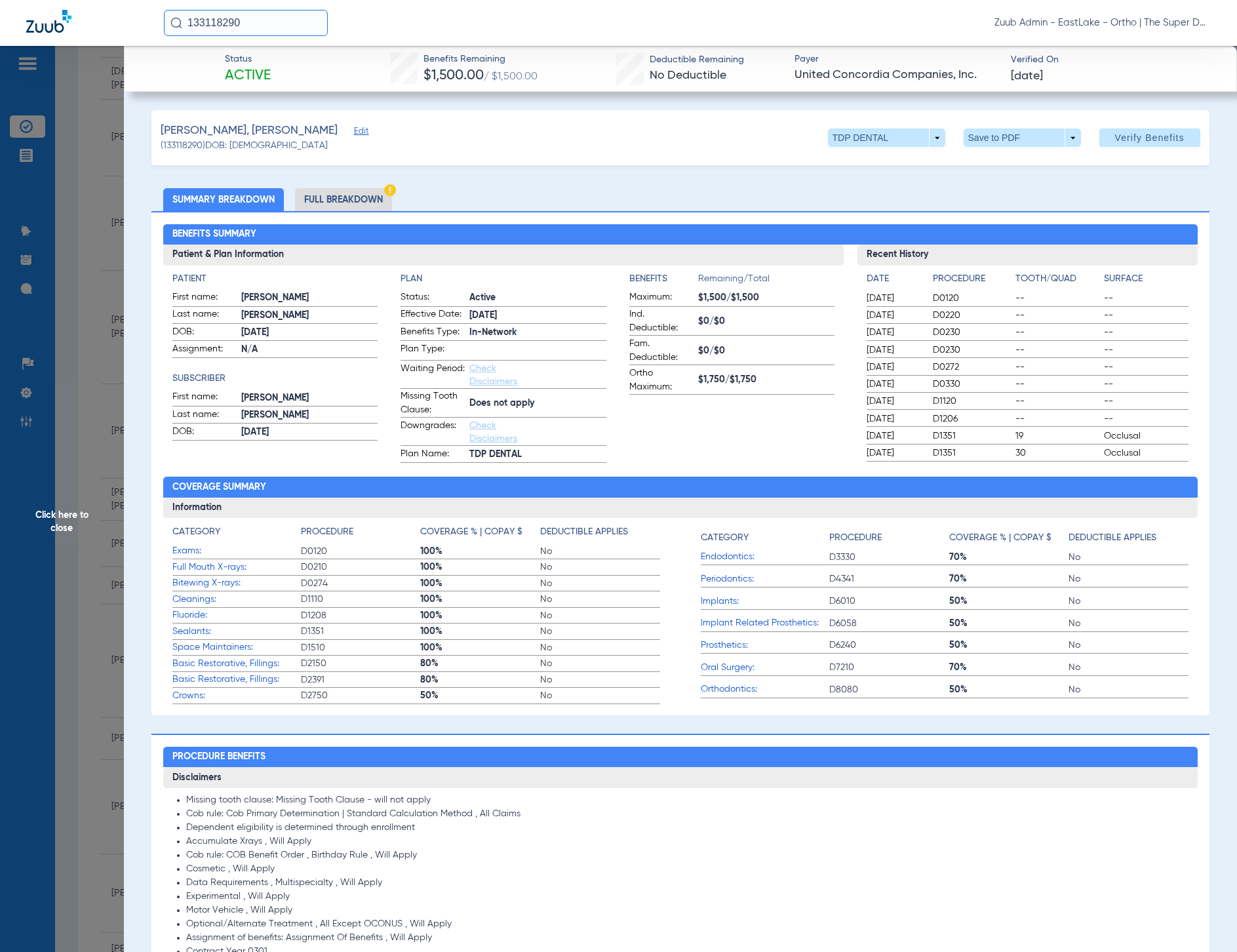
click at [345, 199] on li "Full Breakdown" at bounding box center [343, 199] width 97 height 23
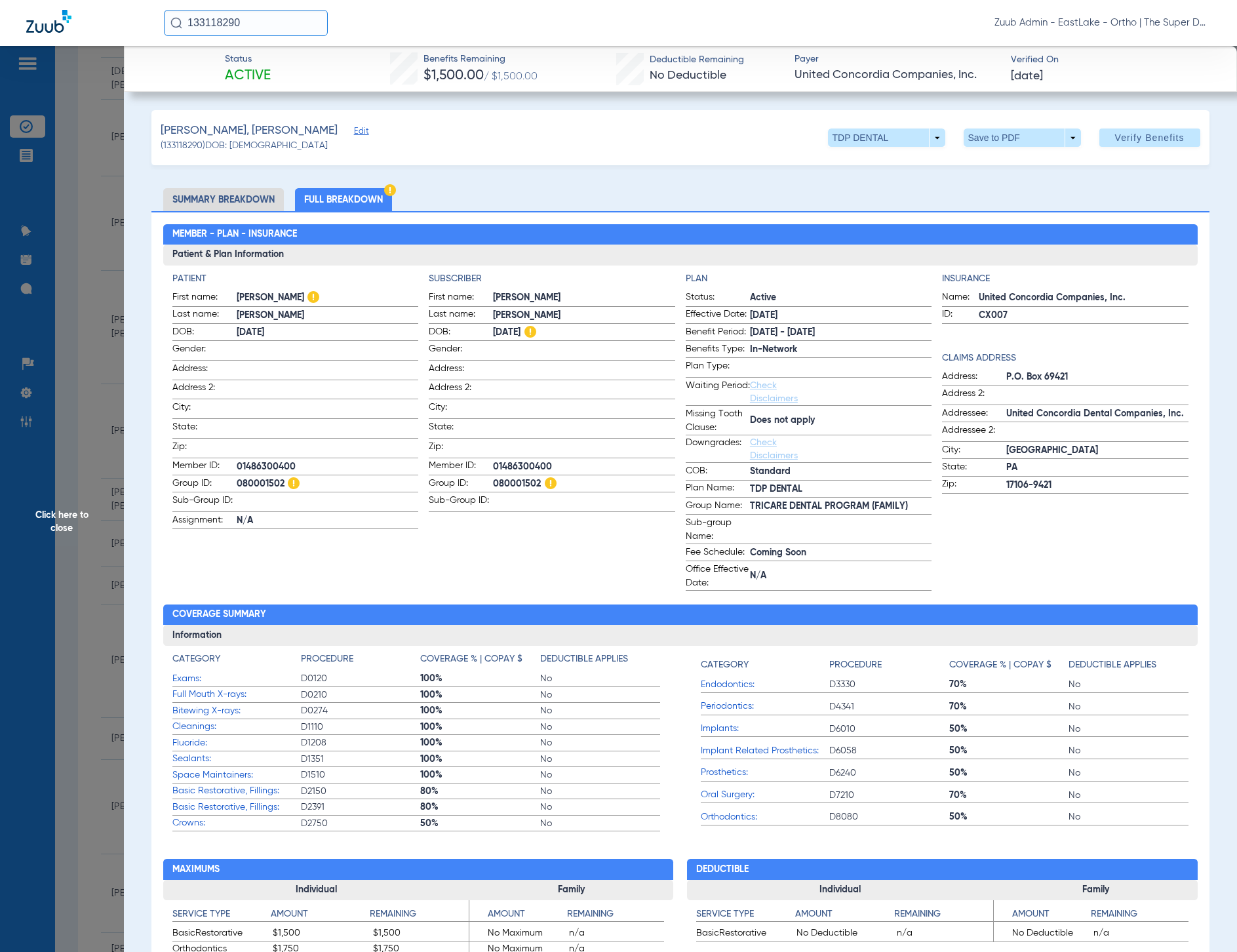
click at [354, 128] on span "Edit" at bounding box center [360, 133] width 12 height 13
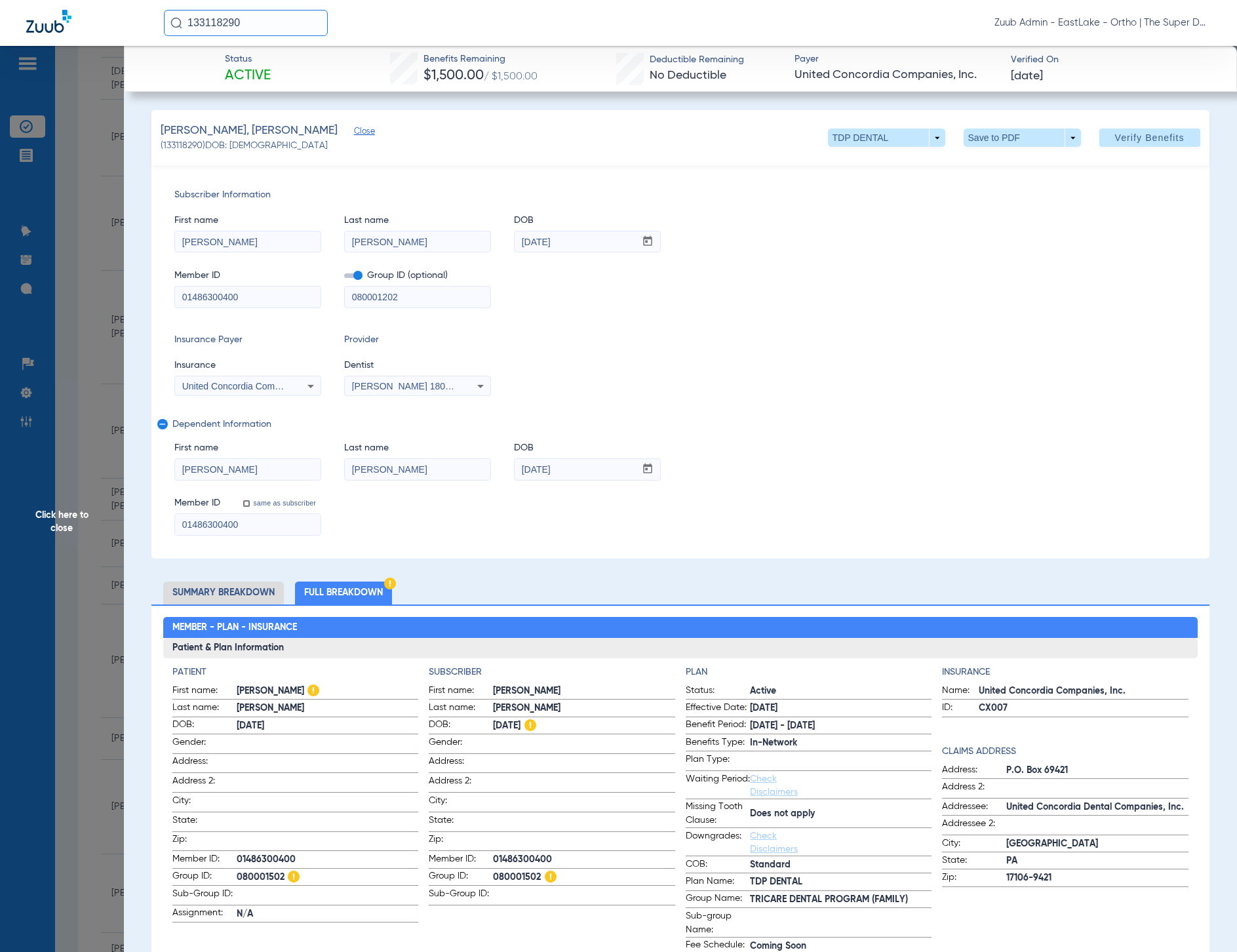
click at [354, 128] on span "Close" at bounding box center [360, 133] width 12 height 13
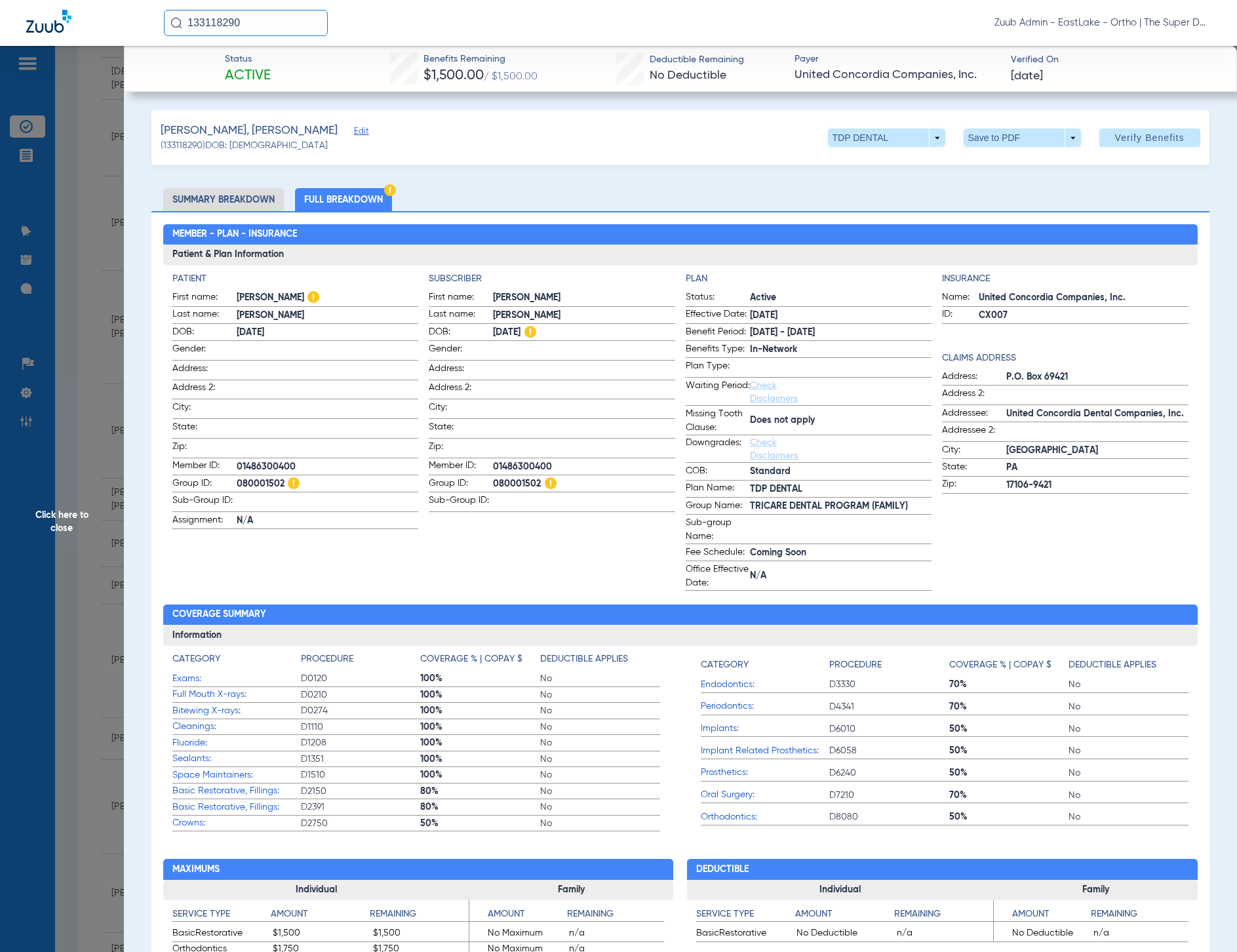
click at [236, 195] on li "Summary Breakdown" at bounding box center [223, 199] width 121 height 23
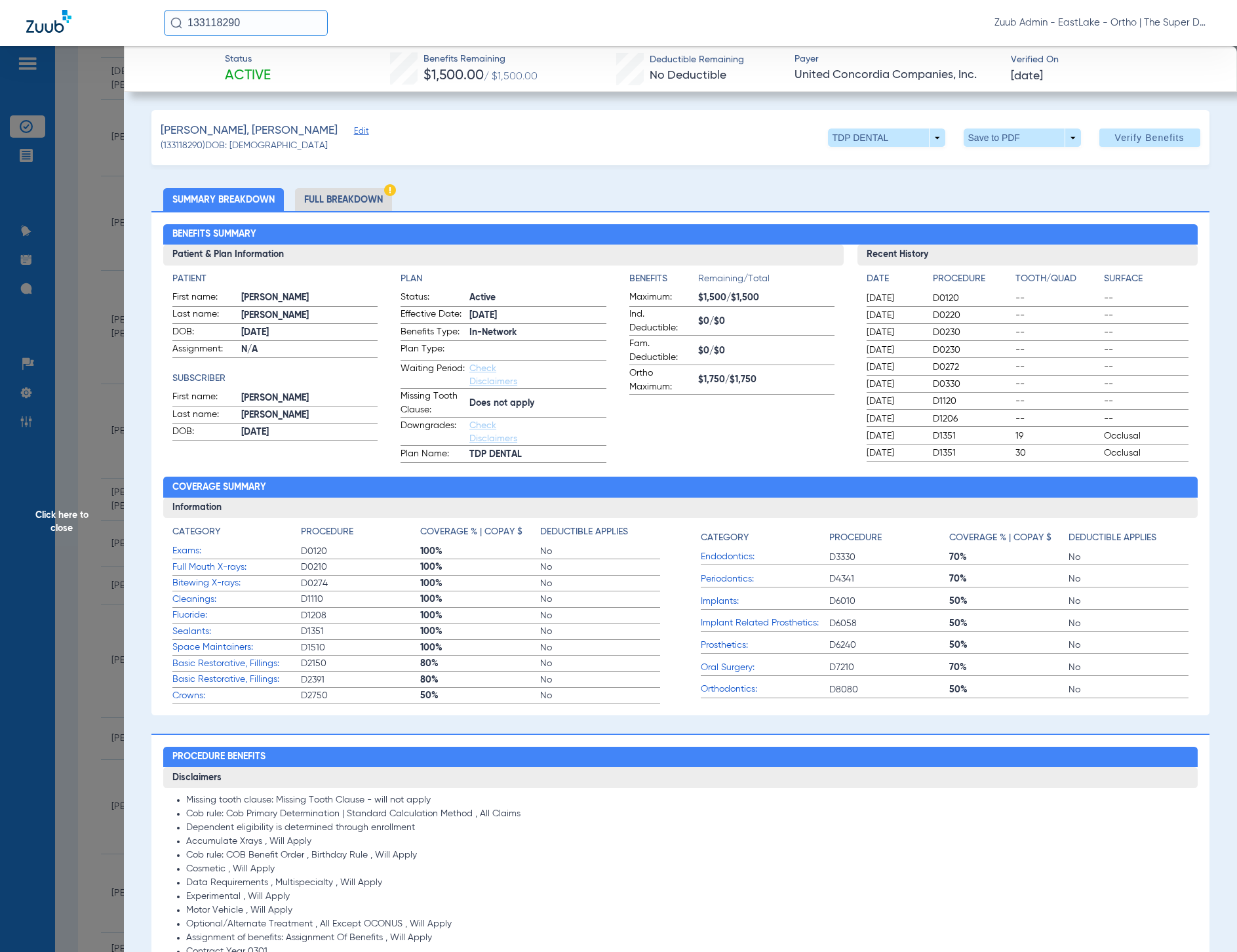
click at [61, 512] on span "Click here to close" at bounding box center [62, 522] width 124 height 952
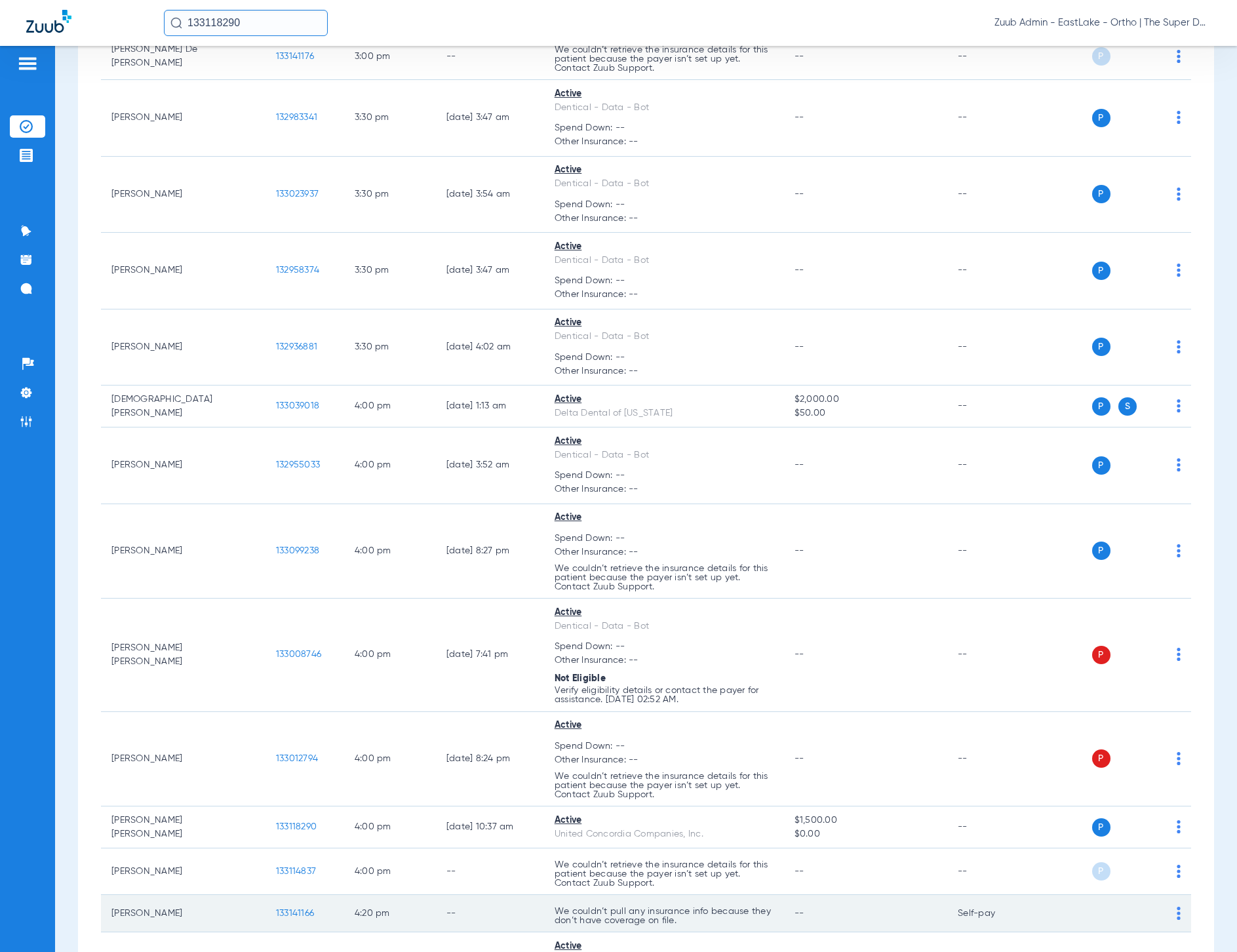
scroll to position [3975, 0]
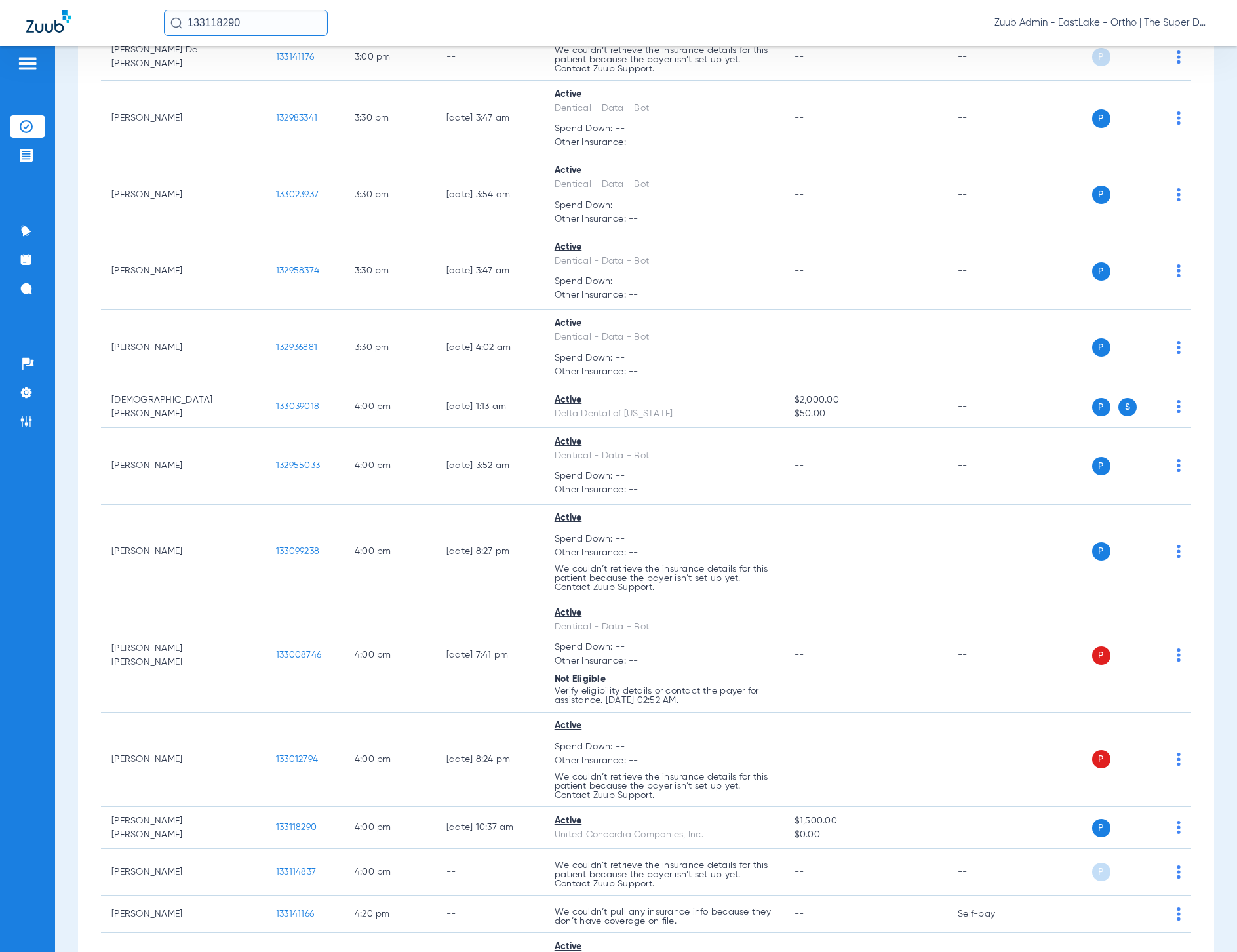
click at [284, 22] on input "133118290" at bounding box center [245, 23] width 164 height 27
click at [208, 18] on input "133118290" at bounding box center [245, 23] width 164 height 27
click at [245, 21] on input "133118290" at bounding box center [245, 23] width 164 height 27
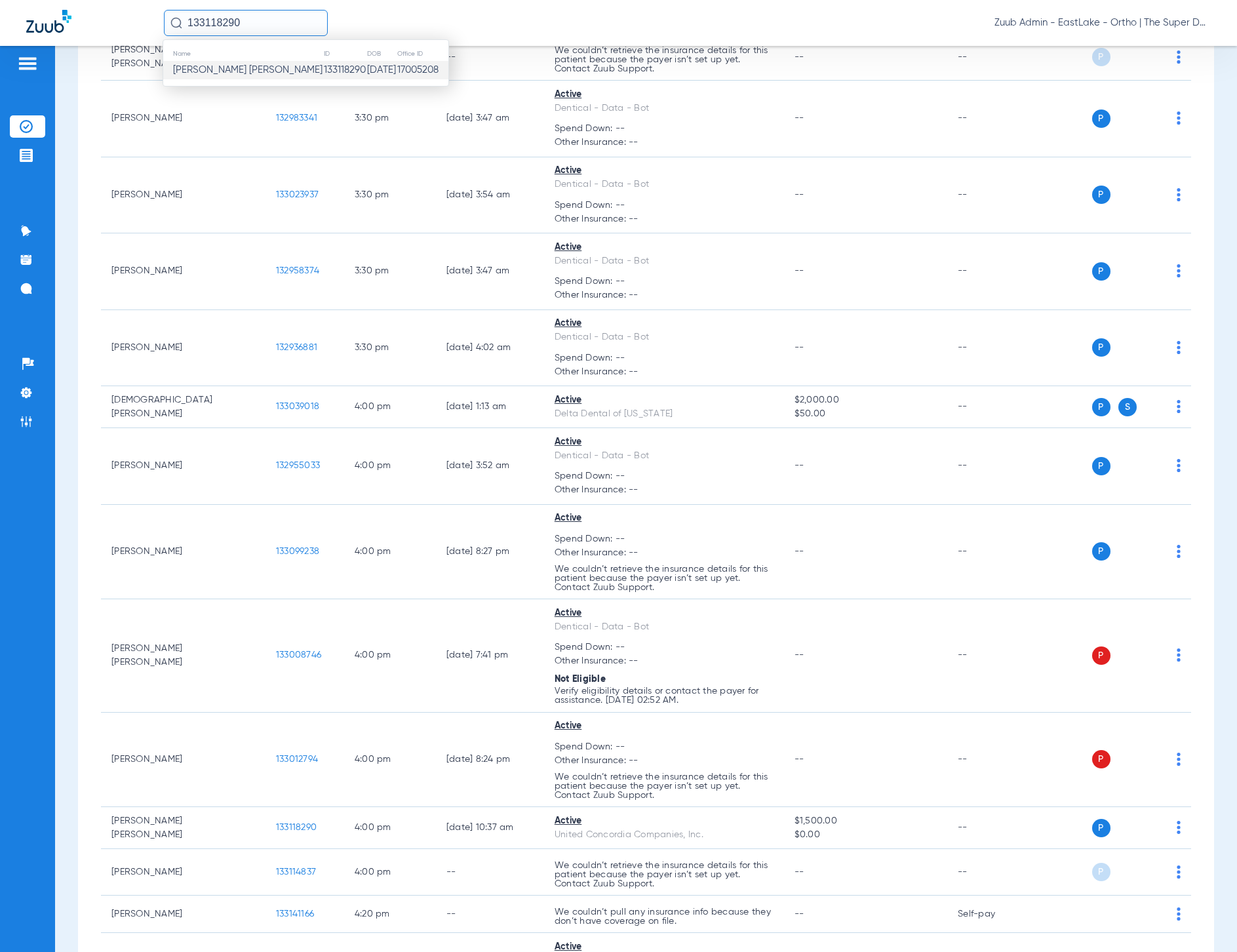
click at [261, 22] on input "133118290" at bounding box center [245, 23] width 164 height 27
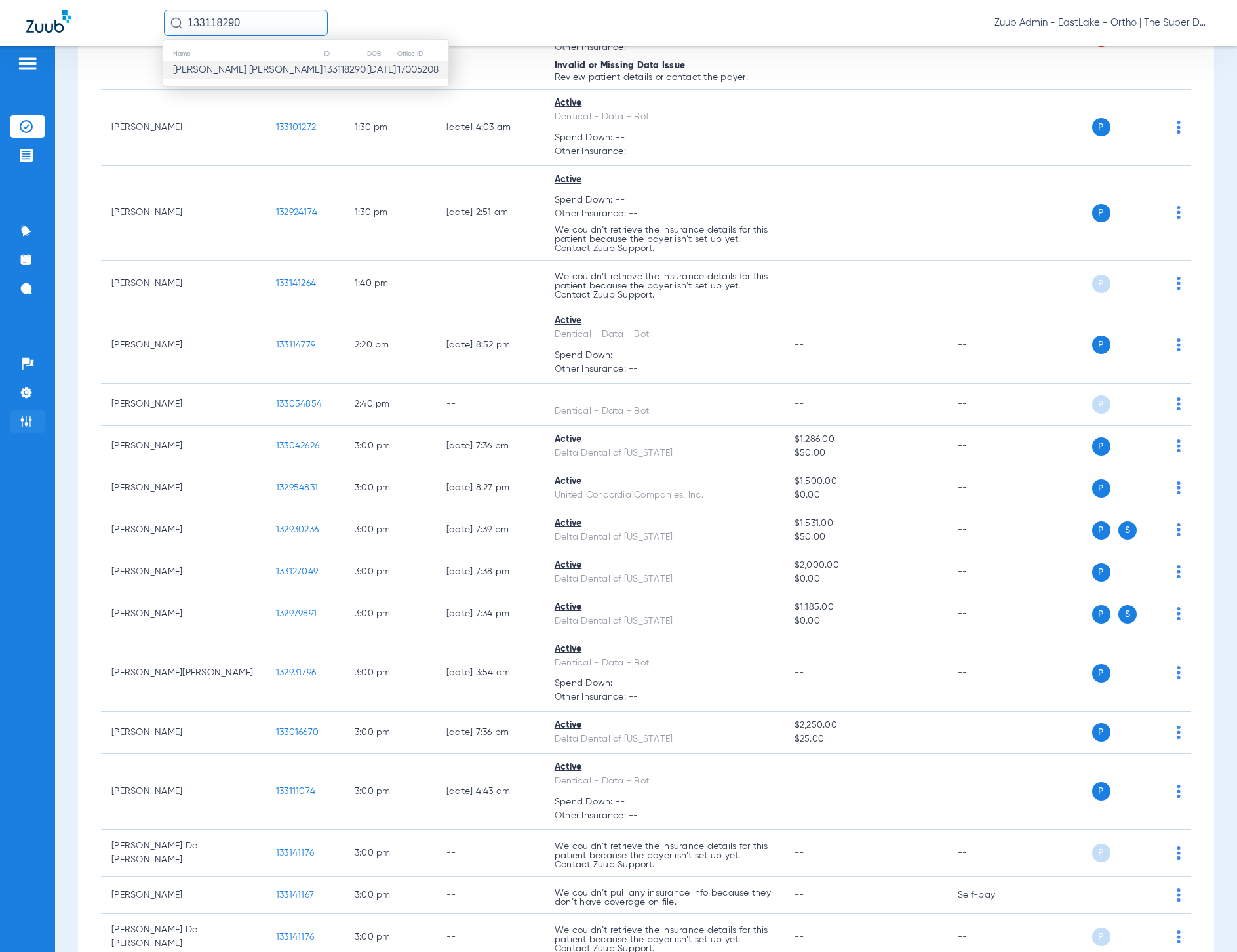
scroll to position [3068, 0]
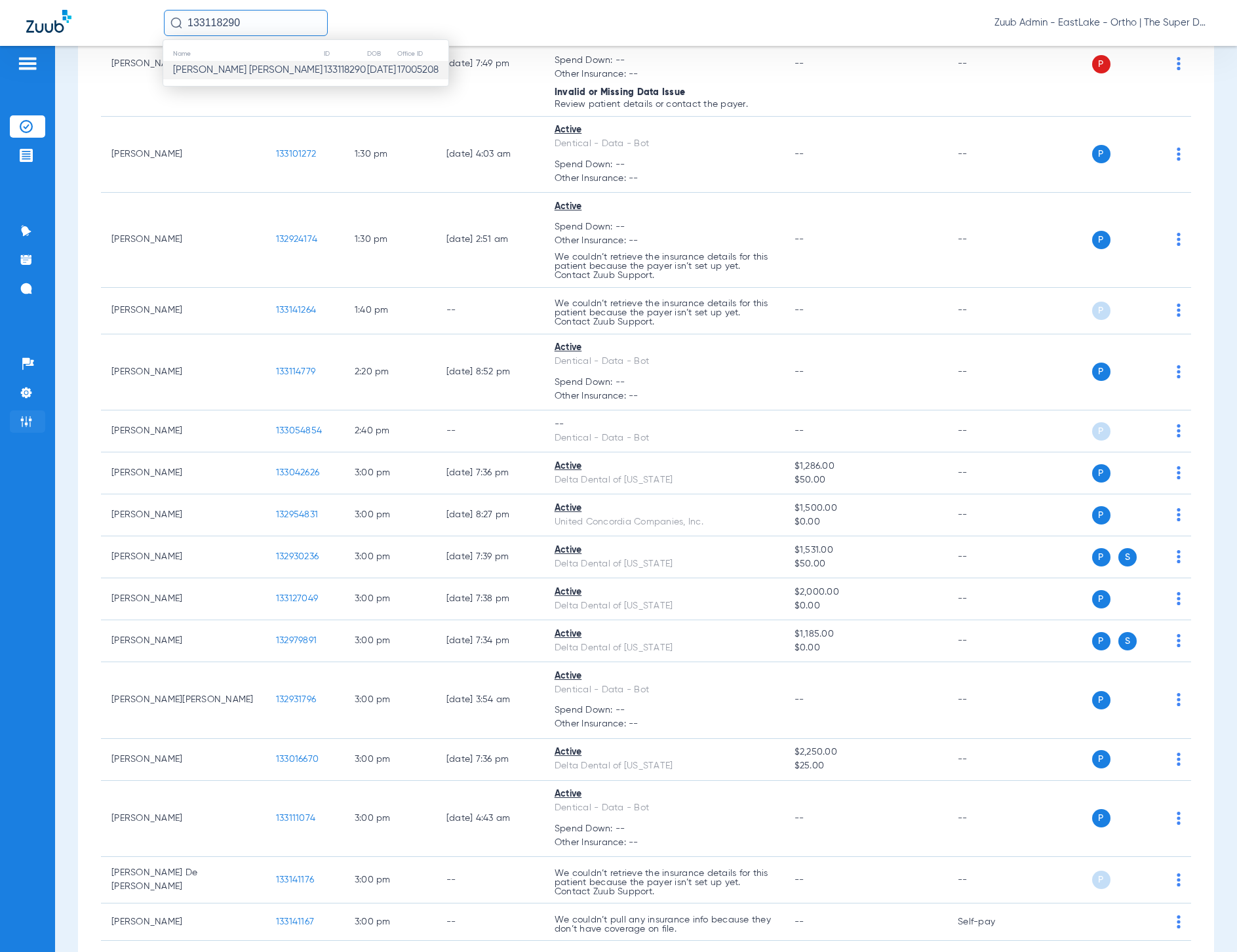
click at [24, 423] on img at bounding box center [26, 421] width 13 height 13
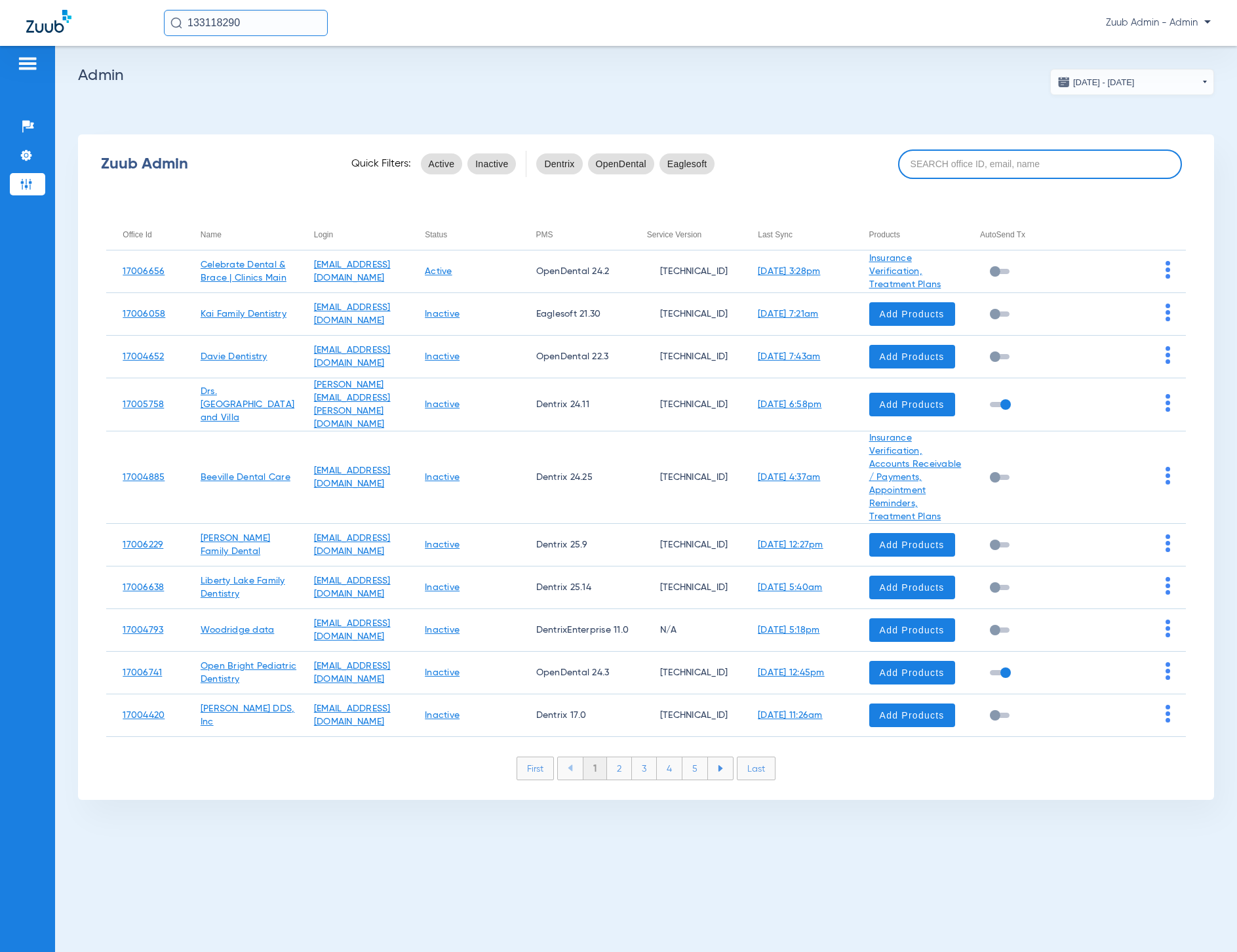
click at [978, 167] on input at bounding box center [1040, 164] width 284 height 29
type input "u"
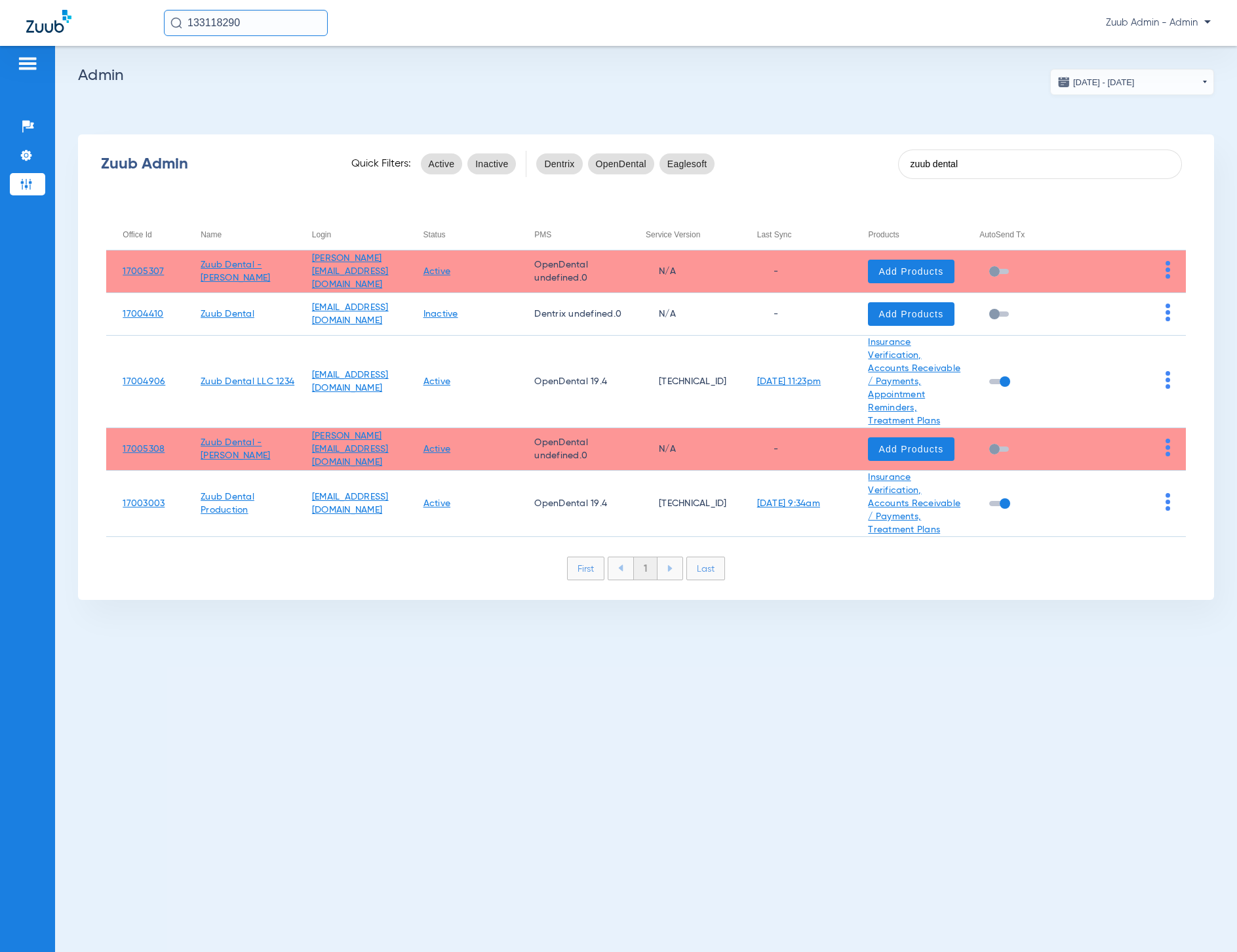
type input "zuub dental"
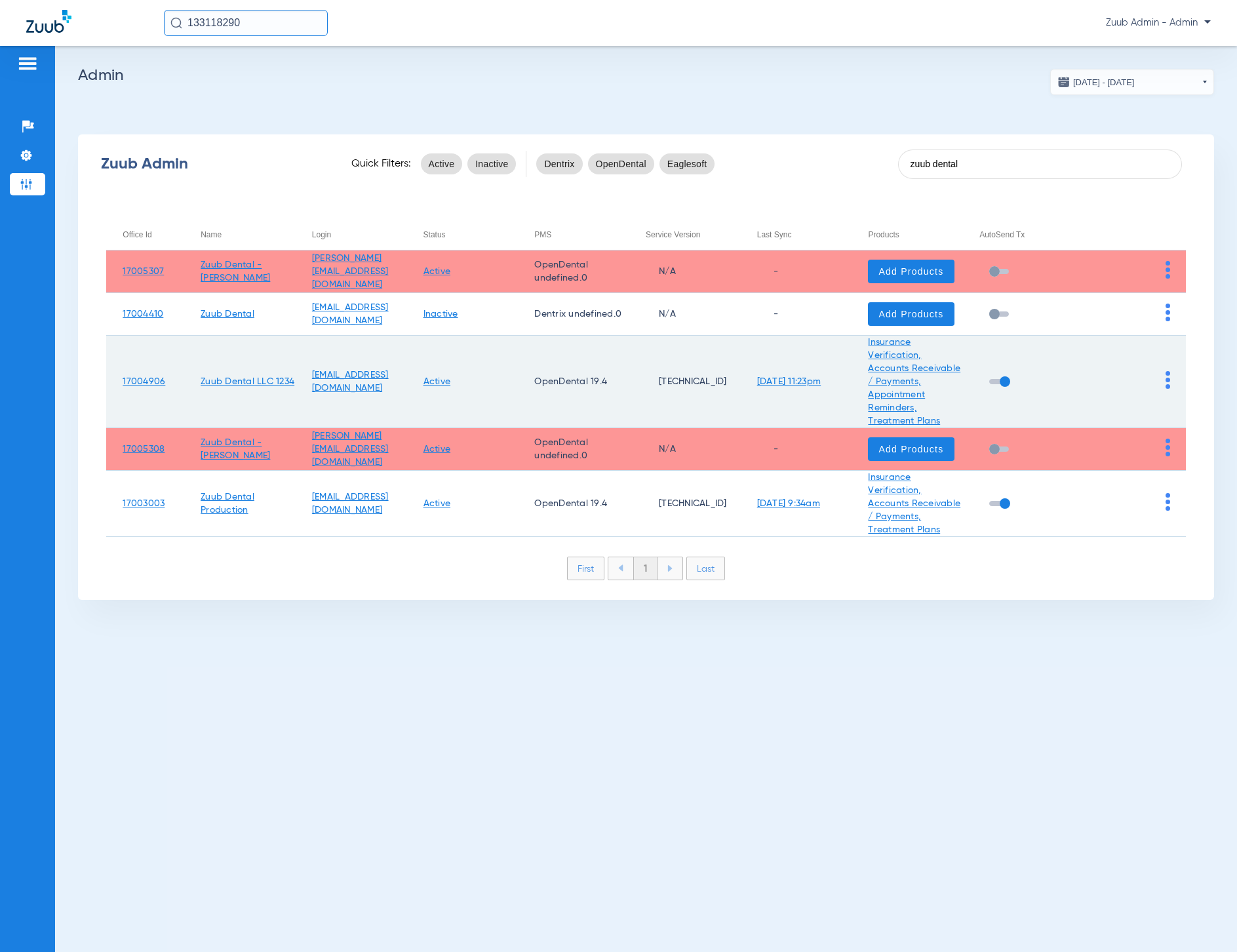
click at [1169, 384] on img at bounding box center [1168, 379] width 5 height 17
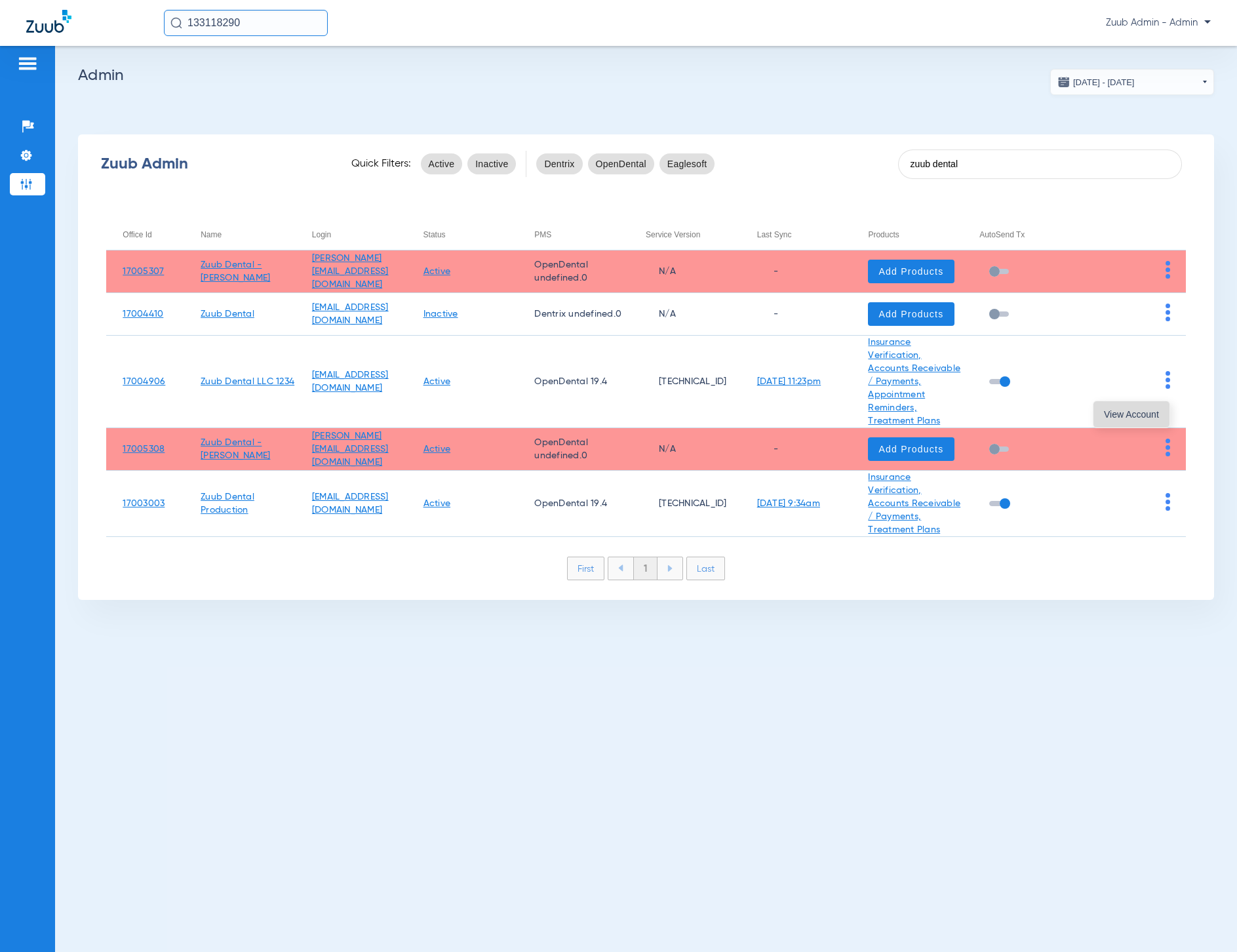
click at [1142, 410] on span "View Account" at bounding box center [1131, 414] width 55 height 9
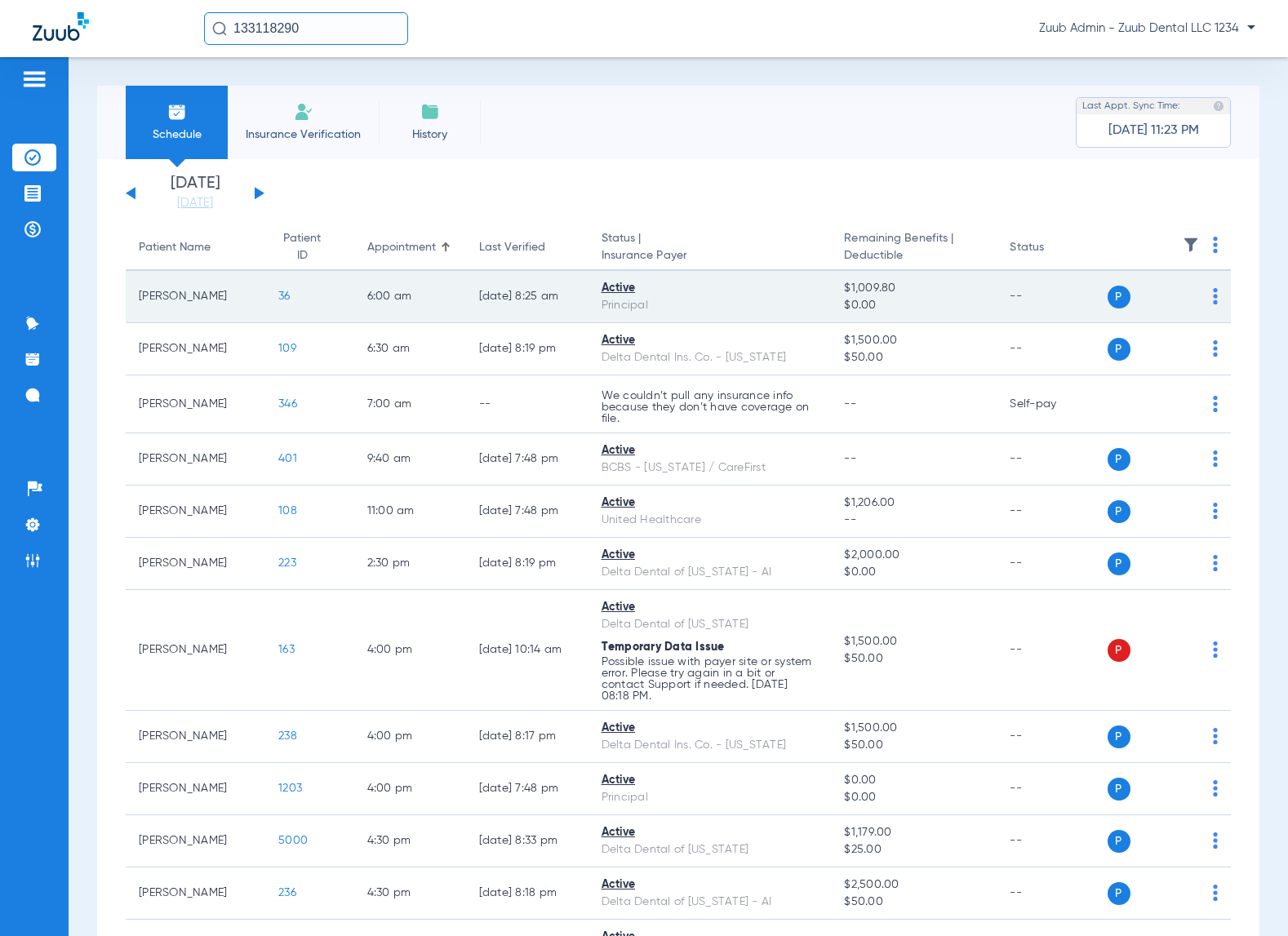
click at [279, 298] on span "36" at bounding box center [285, 296] width 12 height 11
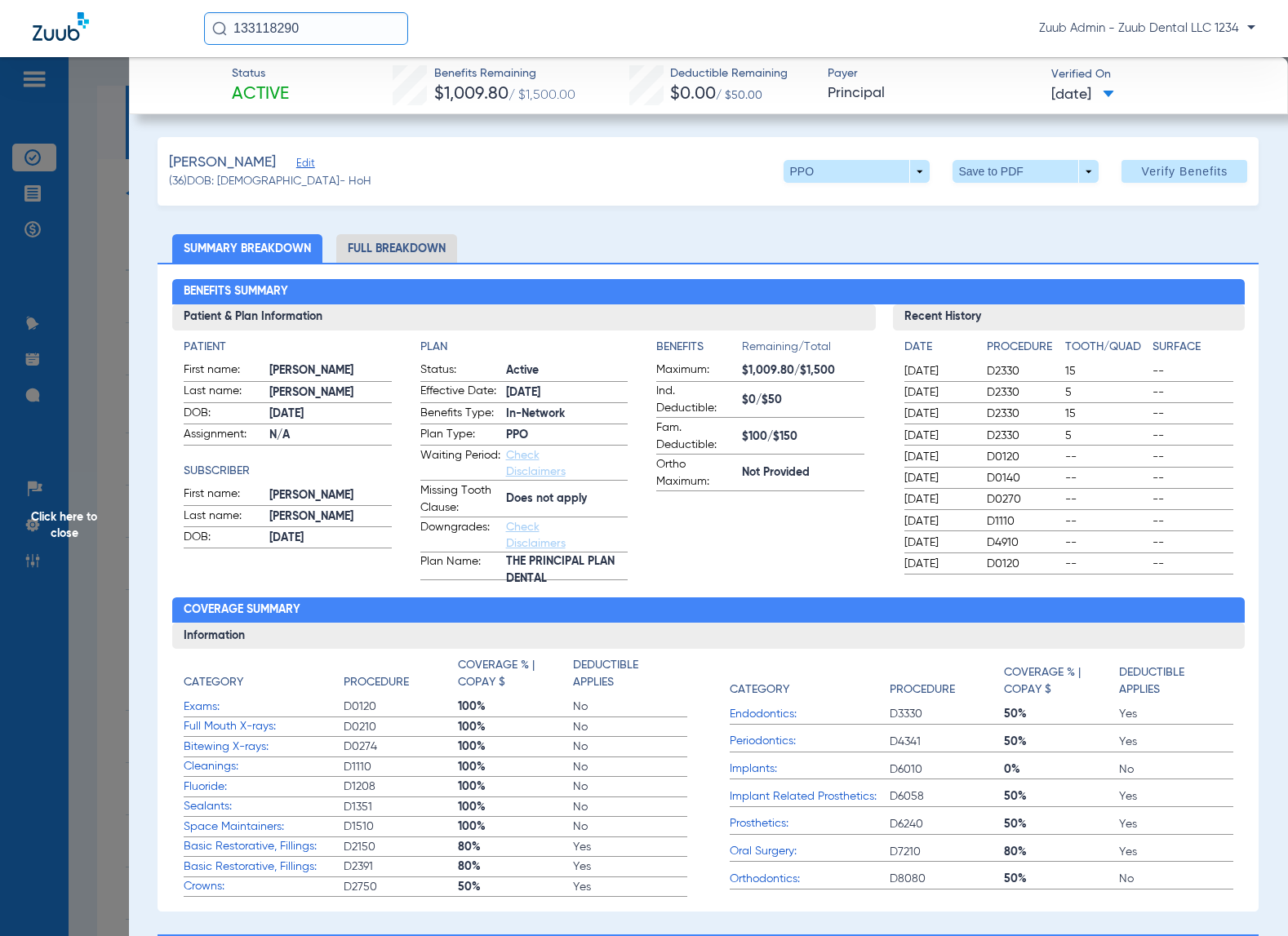
click at [300, 162] on span "Edit" at bounding box center [303, 165] width 15 height 16
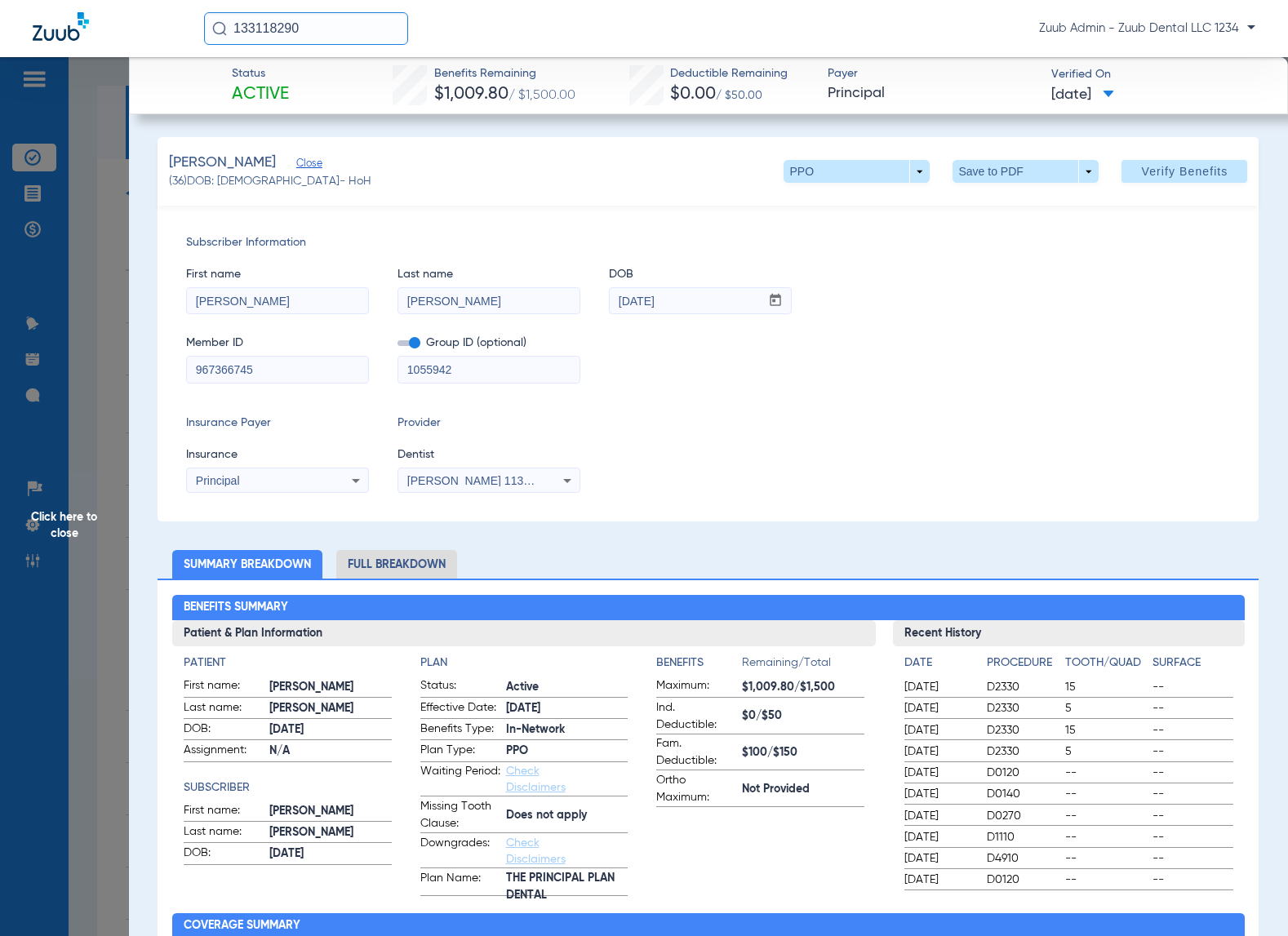
click at [296, 161] on span "Close" at bounding box center [303, 165] width 15 height 16
